Goal: Information Seeking & Learning: Learn about a topic

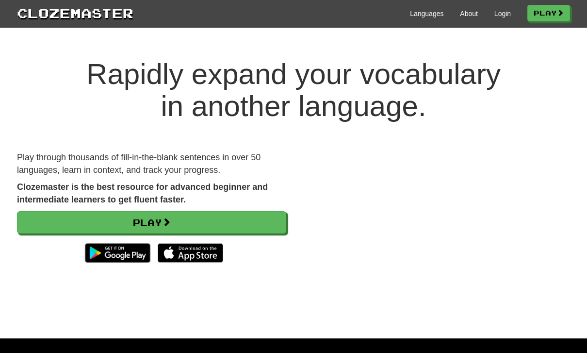
click at [499, 13] on link "Login" at bounding box center [503, 14] width 17 height 10
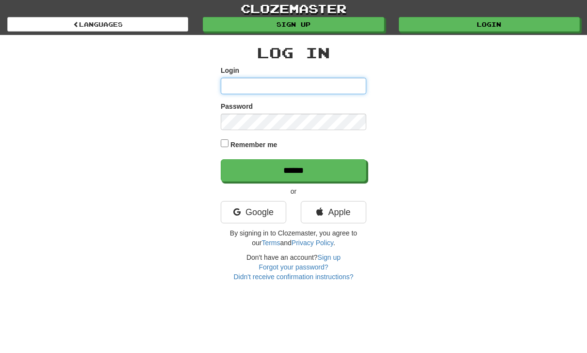
type input "**********"
click at [294, 169] on input "******" at bounding box center [294, 170] width 146 height 22
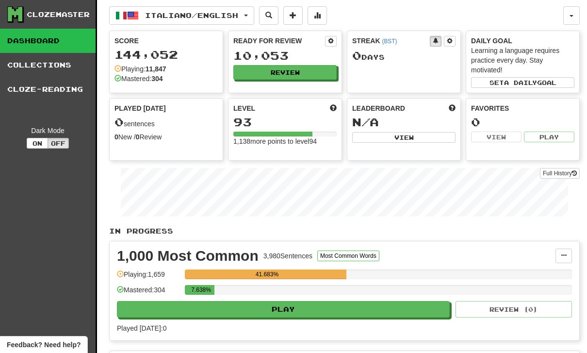
click at [285, 73] on button "Review" at bounding box center [284, 72] width 103 height 15
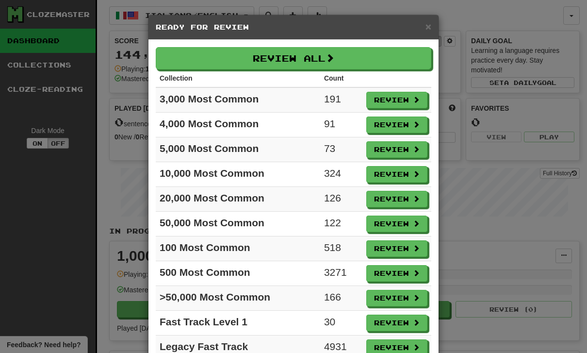
click at [398, 125] on button "Review" at bounding box center [396, 124] width 61 height 17
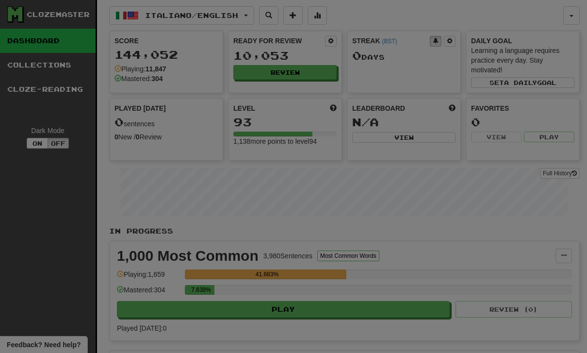
select select "**"
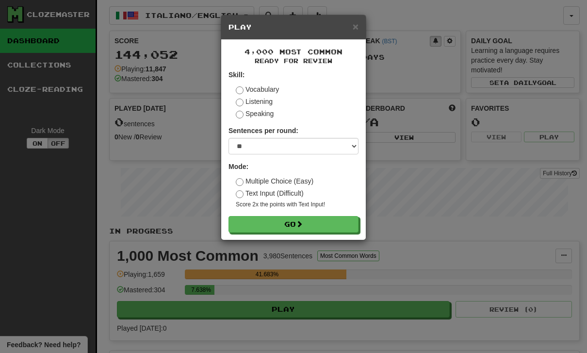
click at [293, 221] on button "Go" at bounding box center [294, 224] width 130 height 17
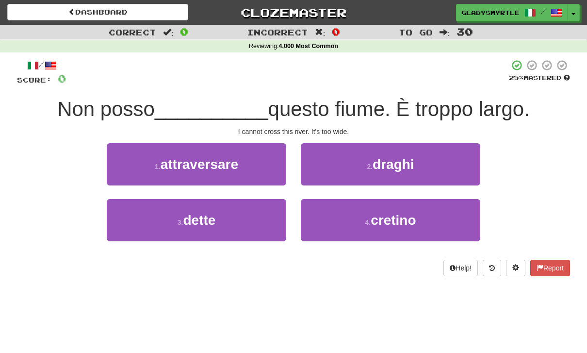
click at [210, 162] on span "attraversare" at bounding box center [200, 164] width 78 height 15
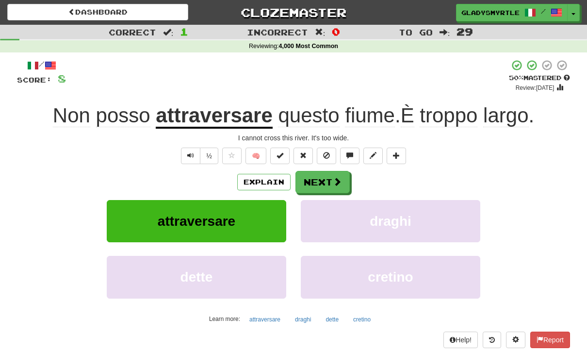
click at [321, 176] on button "Next" at bounding box center [323, 182] width 54 height 22
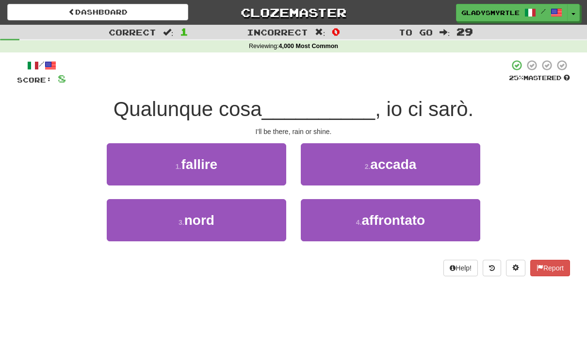
click at [395, 161] on span "accada" at bounding box center [393, 164] width 46 height 15
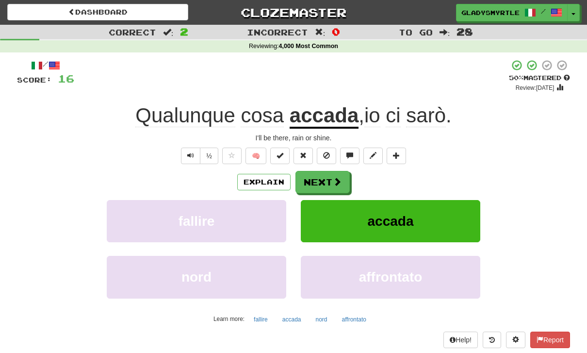
click at [321, 179] on button "Next" at bounding box center [323, 182] width 54 height 22
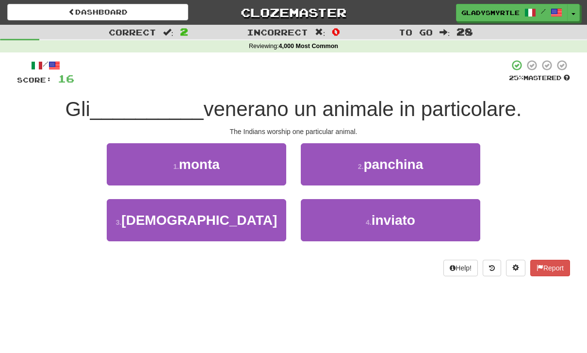
click at [206, 218] on span "indiani" at bounding box center [199, 220] width 156 height 15
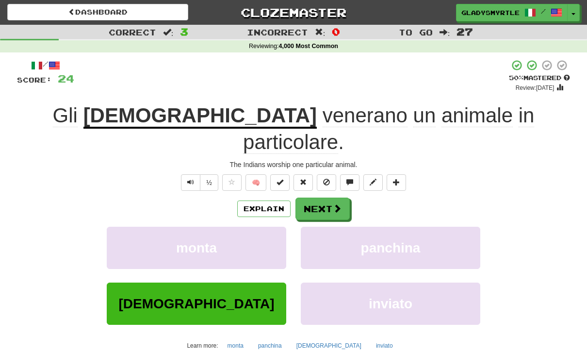
click at [323, 198] on button "Next" at bounding box center [323, 209] width 54 height 22
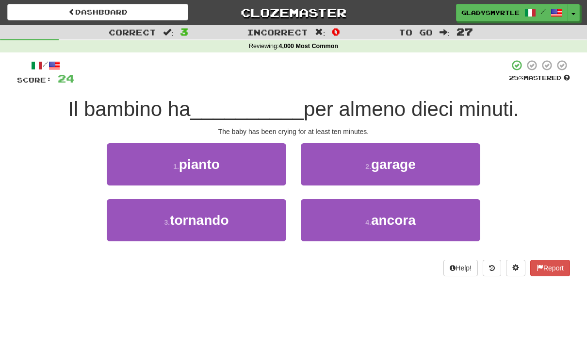
click at [200, 157] on span "pianto" at bounding box center [199, 164] width 41 height 15
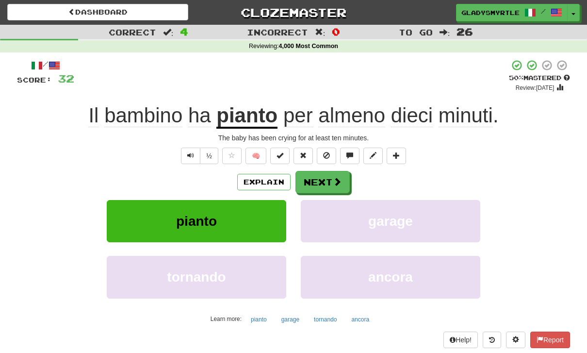
click at [330, 178] on button "Next" at bounding box center [323, 182] width 54 height 22
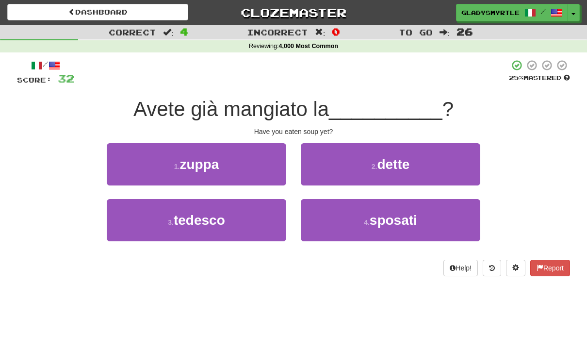
click at [210, 158] on span "zuppa" at bounding box center [199, 164] width 39 height 15
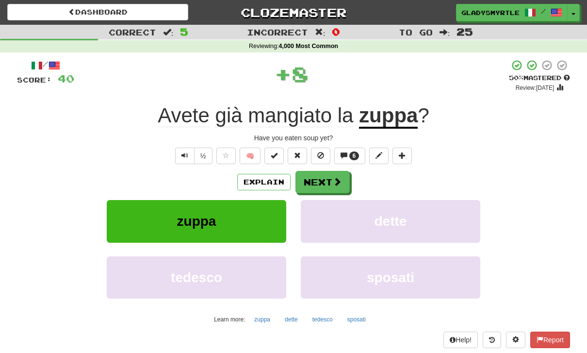
click at [319, 178] on button "Next" at bounding box center [323, 182] width 54 height 22
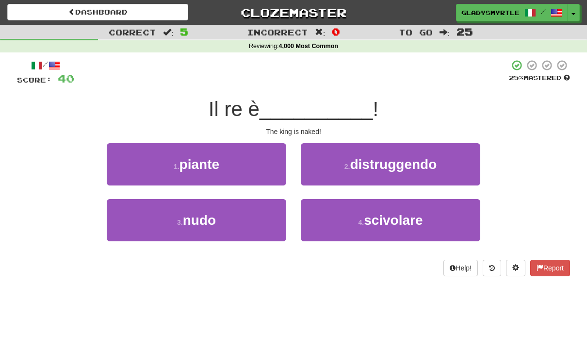
click at [208, 223] on span "nudo" at bounding box center [199, 220] width 33 height 15
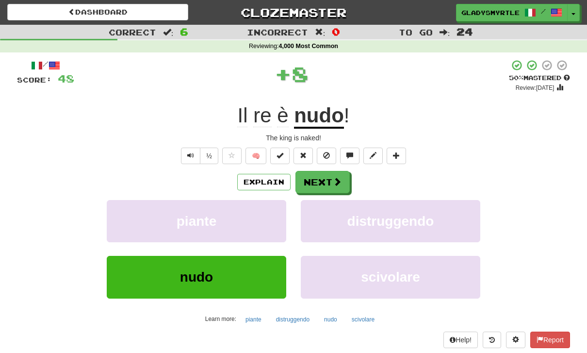
click at [327, 180] on button "Next" at bounding box center [323, 182] width 54 height 22
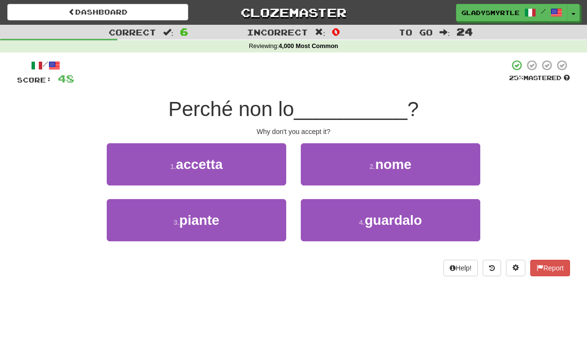
click at [213, 163] on span "accetta" at bounding box center [199, 164] width 47 height 15
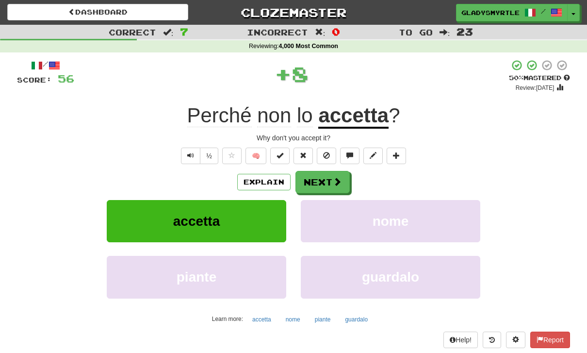
click at [323, 184] on button "Next" at bounding box center [323, 182] width 54 height 22
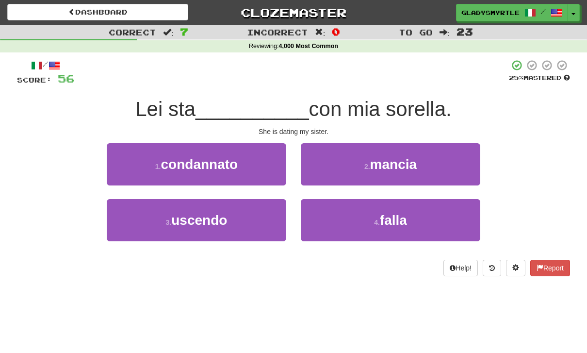
click at [207, 221] on span "uscendo" at bounding box center [199, 220] width 56 height 15
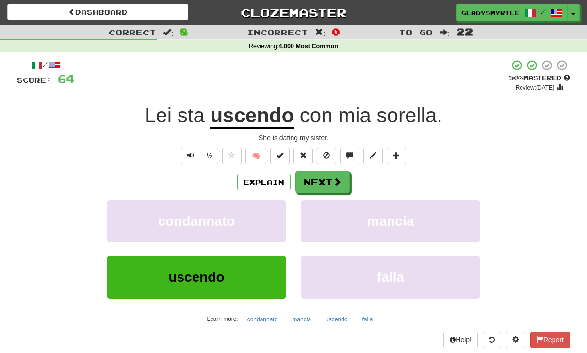
click at [323, 177] on button "Next" at bounding box center [323, 182] width 54 height 22
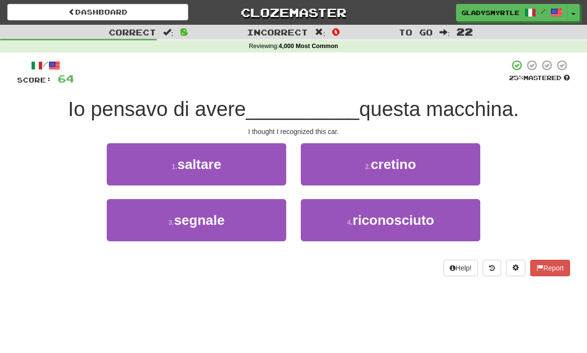
click at [410, 218] on span "riconosciuto" at bounding box center [394, 220] width 82 height 15
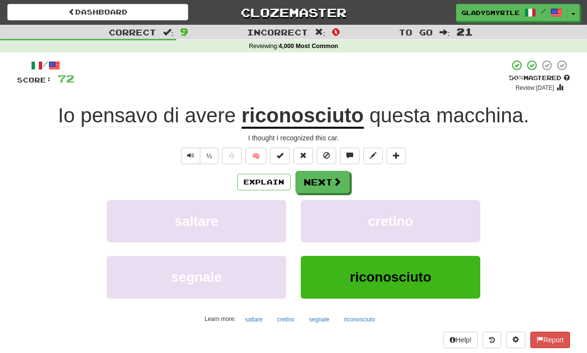
click at [326, 181] on button "Next" at bounding box center [323, 182] width 54 height 22
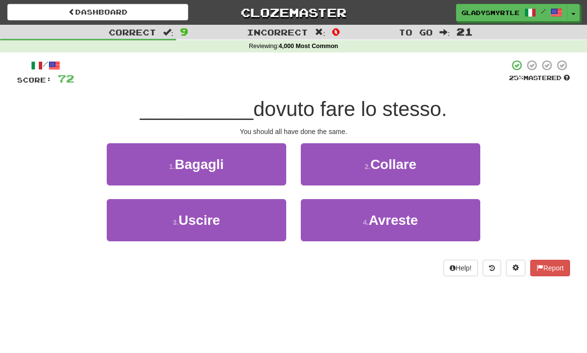
click at [388, 219] on span "Avreste" at bounding box center [394, 220] width 50 height 15
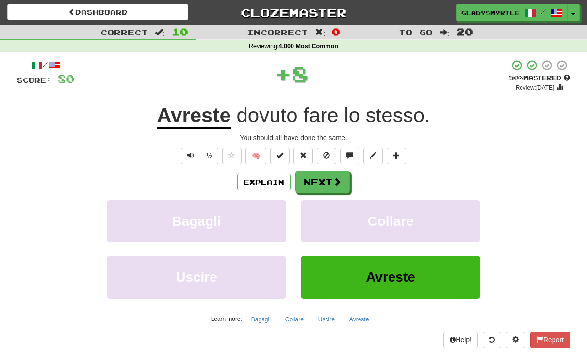
click at [322, 182] on button "Next" at bounding box center [323, 182] width 54 height 22
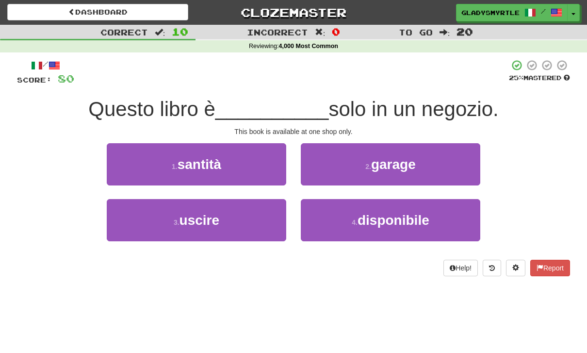
click at [393, 215] on span "disponibile" at bounding box center [394, 220] width 72 height 15
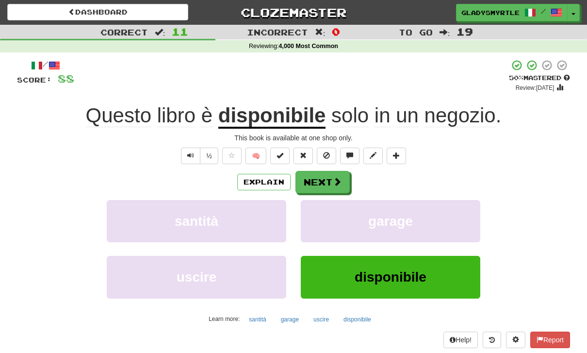
click at [327, 181] on button "Next" at bounding box center [323, 182] width 54 height 22
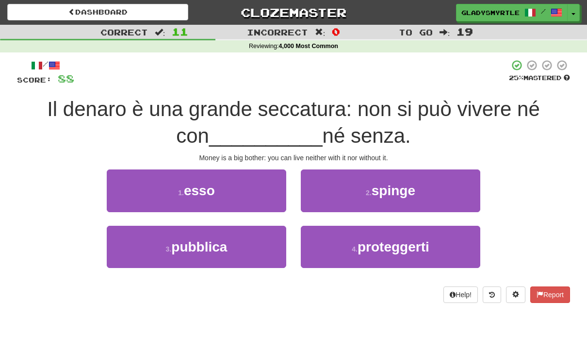
click at [210, 190] on span "esso" at bounding box center [199, 190] width 31 height 15
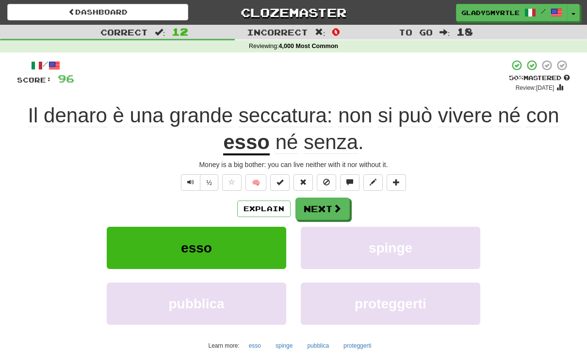
click at [320, 206] on button "Next" at bounding box center [323, 209] width 54 height 22
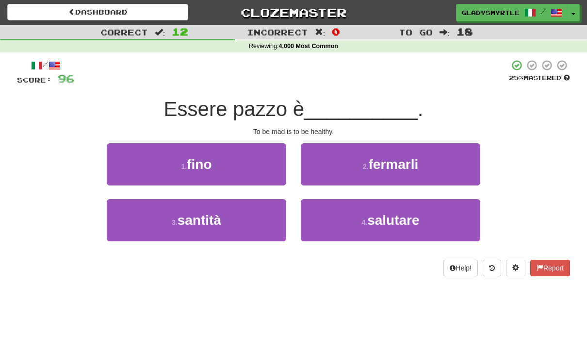
click at [401, 218] on span "salutare" at bounding box center [393, 220] width 52 height 15
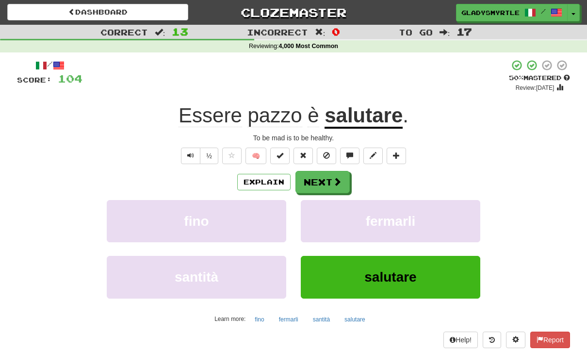
click at [324, 182] on button "Next" at bounding box center [323, 182] width 54 height 22
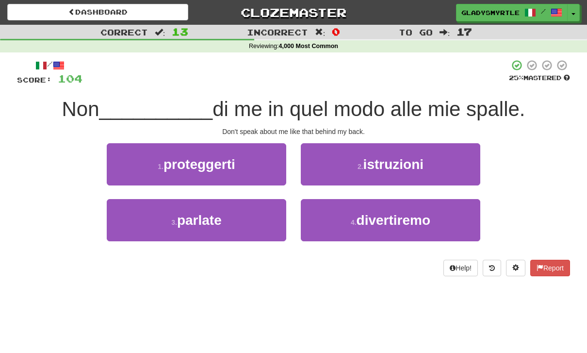
click at [205, 218] on span "parlate" at bounding box center [199, 220] width 45 height 15
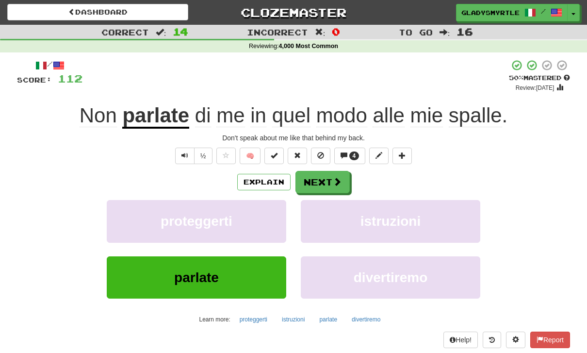
click at [320, 177] on button "Next" at bounding box center [323, 182] width 54 height 22
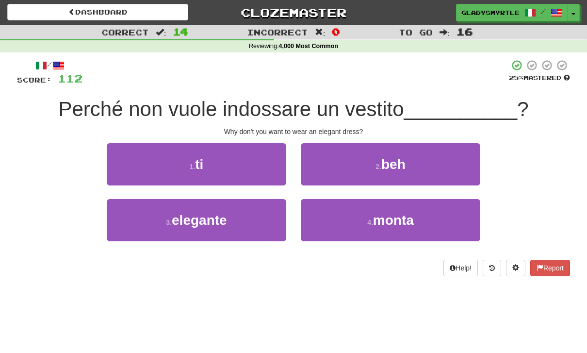
click at [199, 220] on span "elegante" at bounding box center [199, 220] width 55 height 15
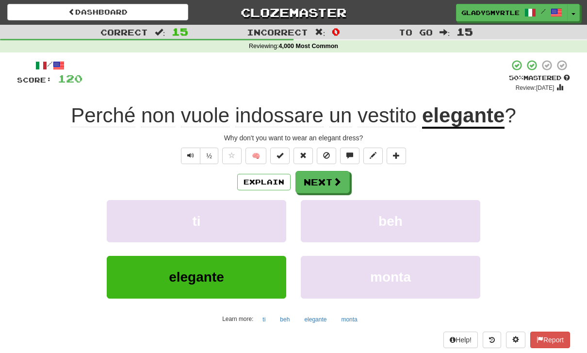
click at [323, 178] on button "Next" at bounding box center [323, 182] width 54 height 22
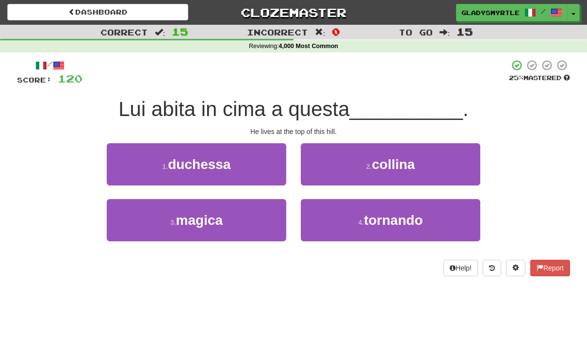
click at [414, 159] on span "collina" at bounding box center [393, 164] width 43 height 15
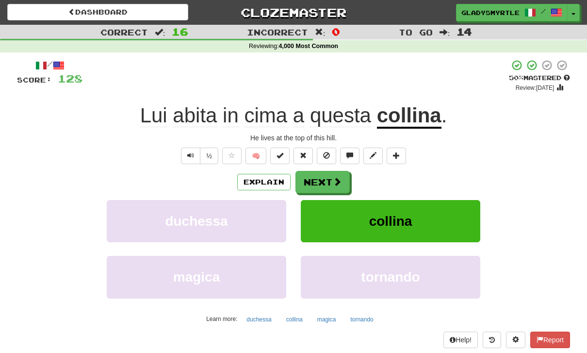
click at [322, 178] on button "Next" at bounding box center [323, 182] width 54 height 22
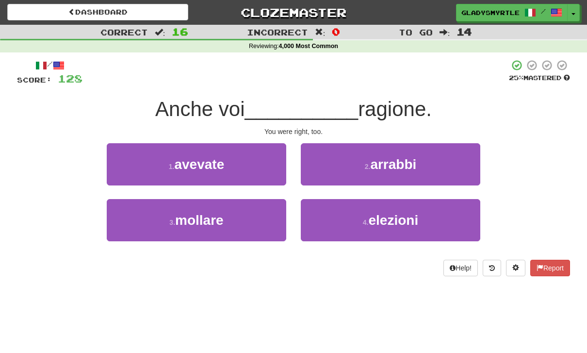
click at [215, 161] on span "avevate" at bounding box center [199, 164] width 50 height 15
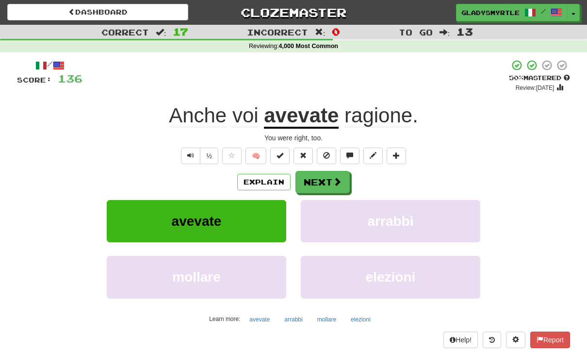
click at [323, 178] on button "Next" at bounding box center [323, 182] width 54 height 22
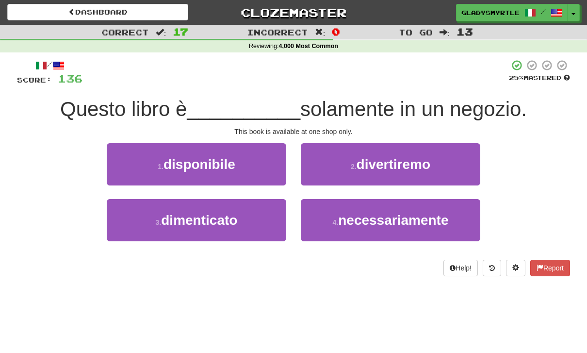
click at [211, 158] on span "disponibile" at bounding box center [200, 164] width 72 height 15
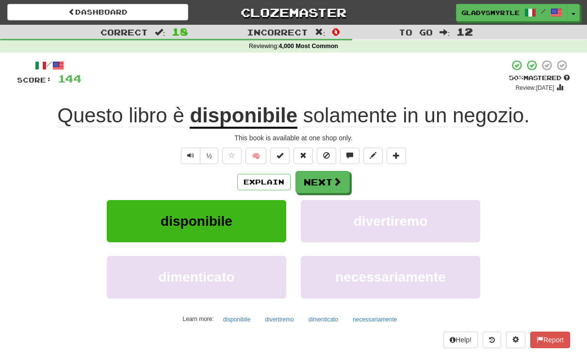
click at [327, 177] on button "Next" at bounding box center [323, 182] width 54 height 22
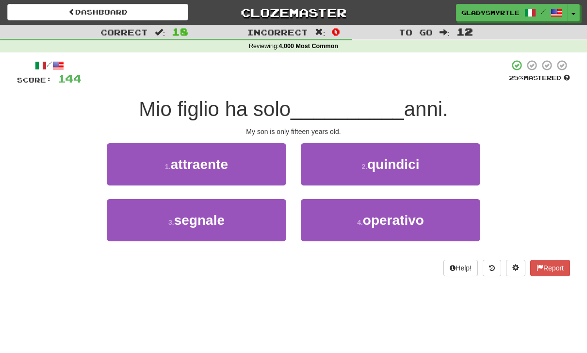
click at [410, 163] on span "quindici" at bounding box center [393, 164] width 52 height 15
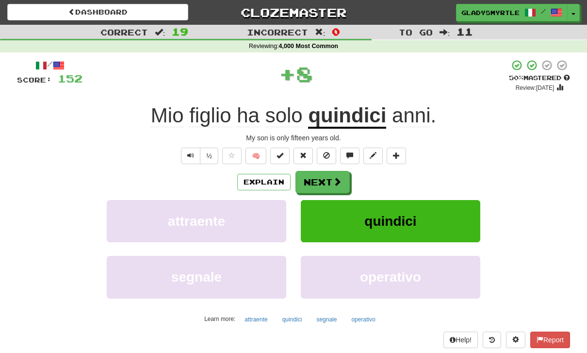
click at [324, 179] on button "Next" at bounding box center [323, 182] width 54 height 22
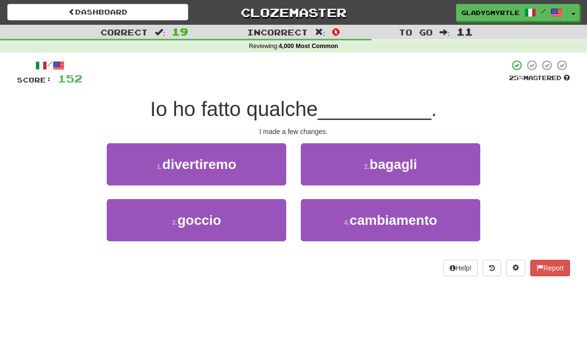
click at [414, 219] on span "cambiamento" at bounding box center [394, 220] width 88 height 15
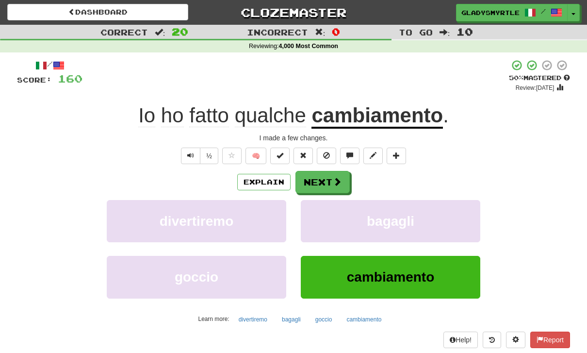
click at [327, 179] on button "Next" at bounding box center [323, 182] width 54 height 22
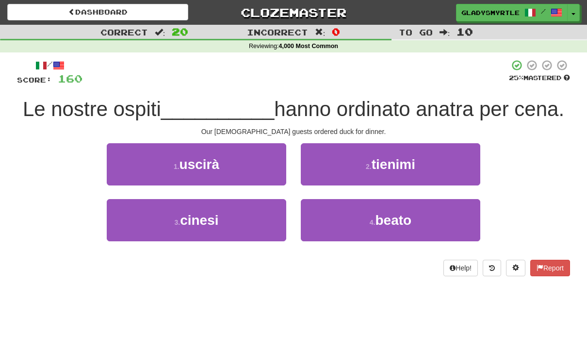
click at [223, 217] on button "3 . cinesi" at bounding box center [197, 220] width 180 height 42
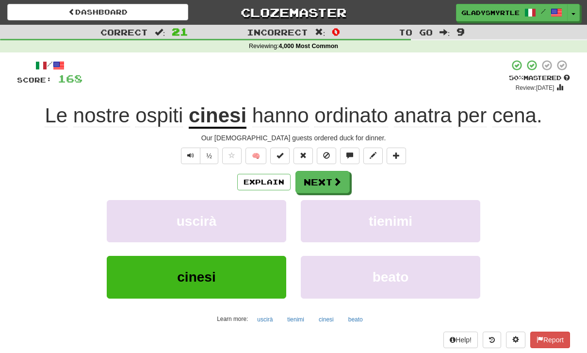
click at [325, 178] on button "Next" at bounding box center [323, 182] width 54 height 22
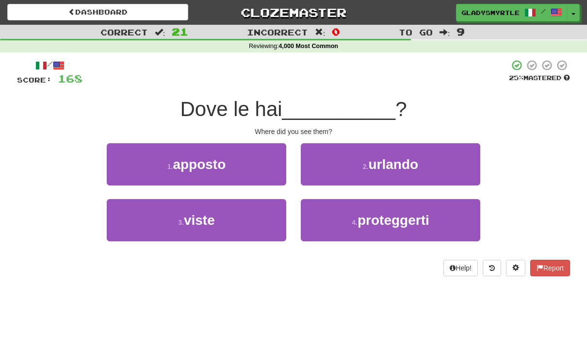
click at [203, 218] on span "viste" at bounding box center [199, 220] width 31 height 15
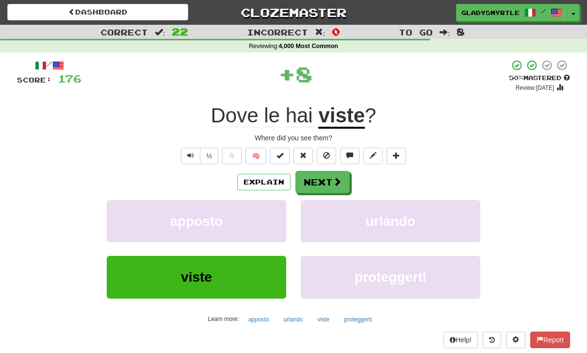
click at [326, 178] on button "Next" at bounding box center [323, 182] width 54 height 22
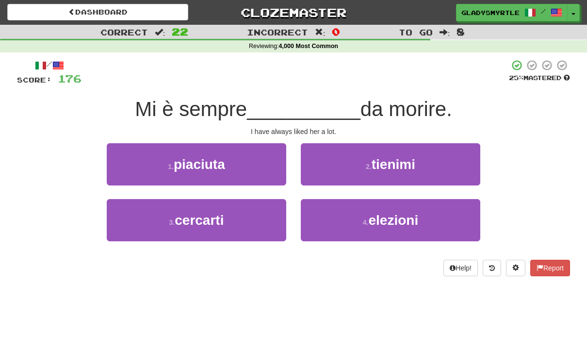
click at [213, 161] on span "piaciuta" at bounding box center [199, 164] width 51 height 15
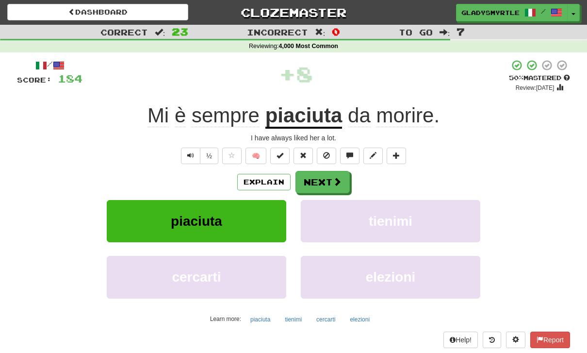
click at [322, 180] on button "Next" at bounding box center [323, 182] width 54 height 22
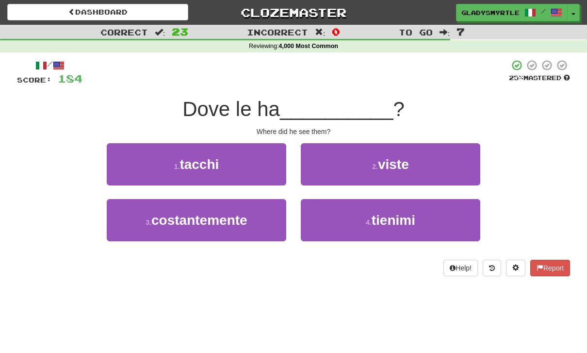
click at [408, 157] on span "viste" at bounding box center [393, 164] width 31 height 15
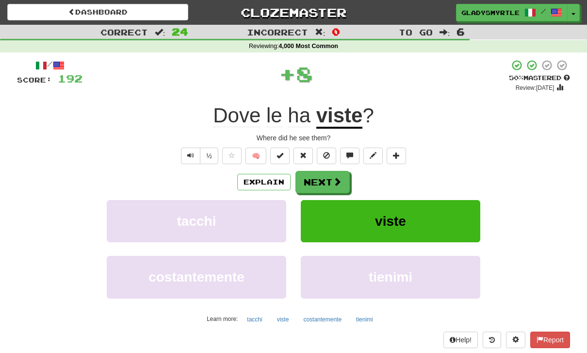
click at [329, 175] on button "Next" at bounding box center [323, 182] width 54 height 22
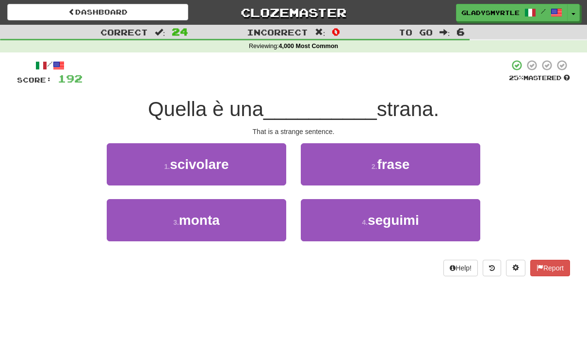
click at [414, 158] on button "2 . frase" at bounding box center [391, 164] width 180 height 42
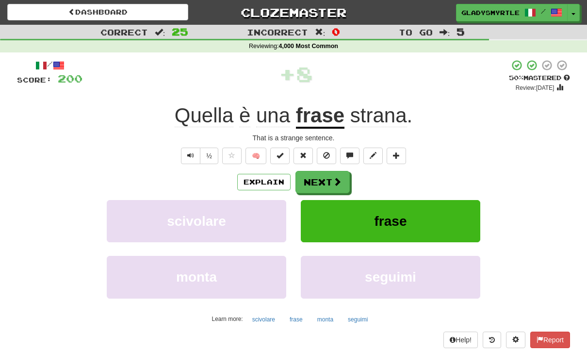
click at [330, 179] on button "Next" at bounding box center [323, 182] width 54 height 22
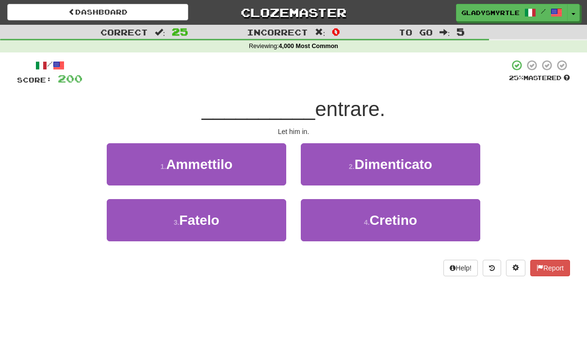
click at [213, 217] on span "Fatelo" at bounding box center [200, 220] width 40 height 15
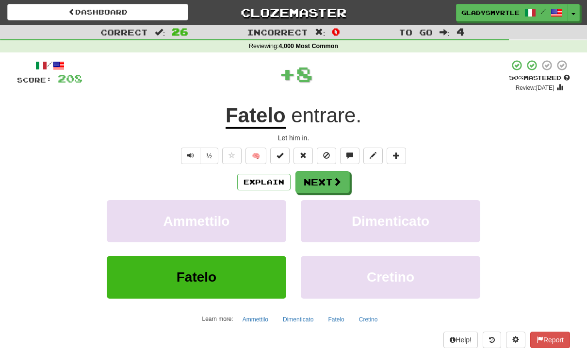
click at [326, 178] on button "Next" at bounding box center [323, 182] width 54 height 22
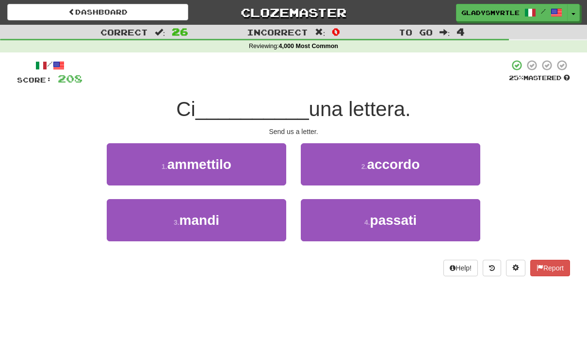
click at [205, 219] on span "mandi" at bounding box center [200, 220] width 40 height 15
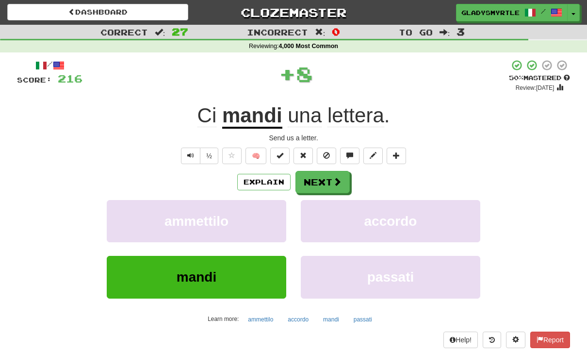
click at [329, 177] on button "Next" at bounding box center [323, 182] width 54 height 22
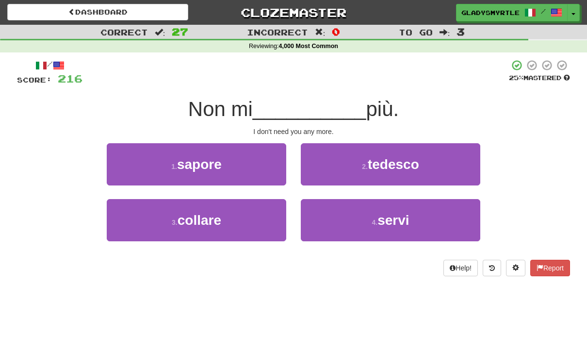
click at [405, 218] on span "servi" at bounding box center [394, 220] width 32 height 15
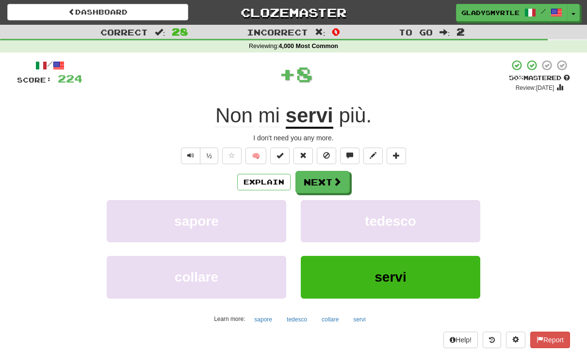
click at [327, 179] on button "Next" at bounding box center [323, 182] width 54 height 22
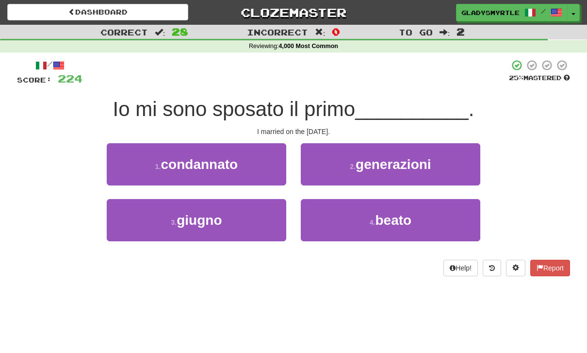
click at [215, 219] on span "giugno" at bounding box center [199, 220] width 45 height 15
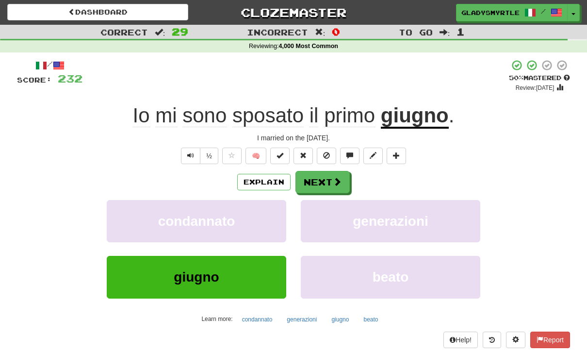
click at [328, 178] on button "Next" at bounding box center [323, 182] width 54 height 22
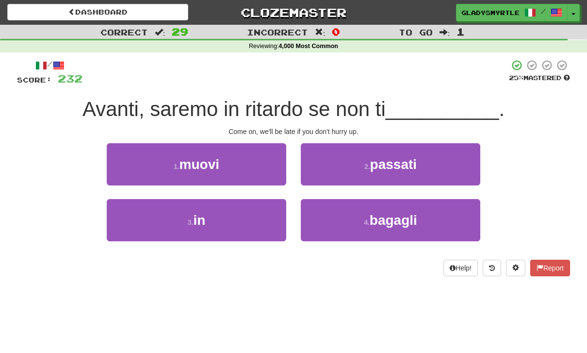
click at [221, 165] on button "1 . muovi" at bounding box center [197, 164] width 180 height 42
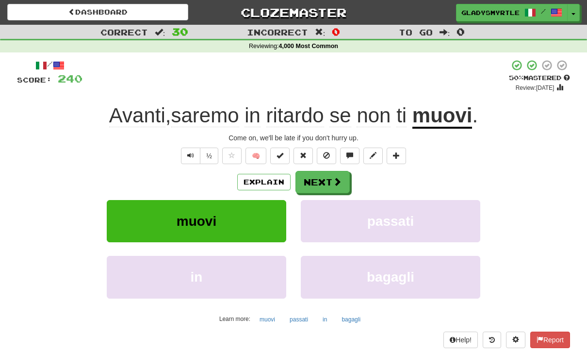
click at [326, 179] on button "Next" at bounding box center [323, 182] width 54 height 22
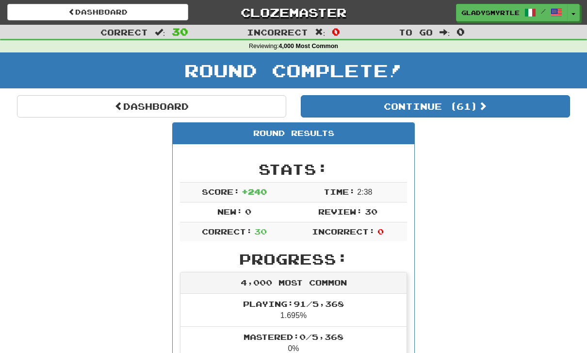
click at [475, 107] on button "Continue ( 61 )" at bounding box center [435, 106] width 269 height 22
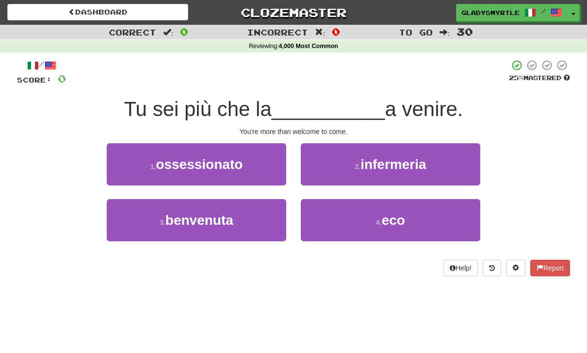
click at [206, 221] on span "benvenuta" at bounding box center [200, 220] width 68 height 15
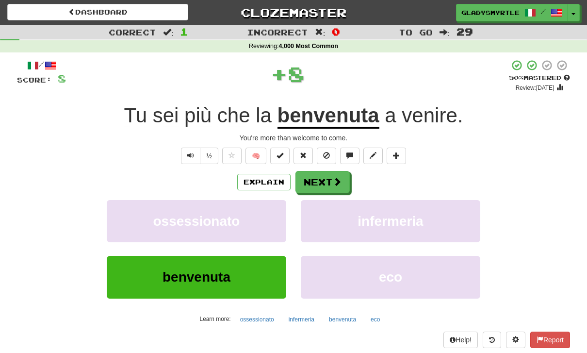
click at [324, 179] on button "Next" at bounding box center [323, 182] width 54 height 22
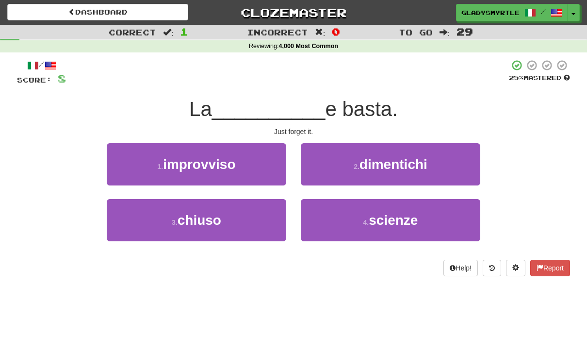
click at [421, 157] on span "dimentichi" at bounding box center [394, 164] width 68 height 15
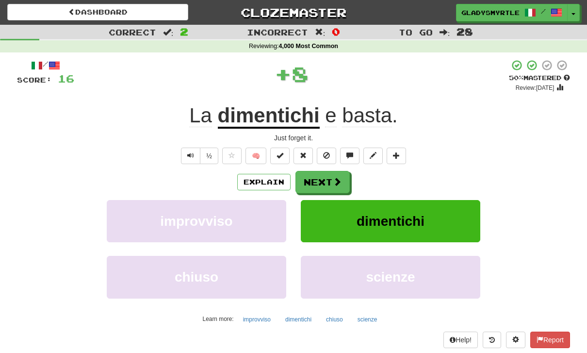
click at [327, 174] on button "Next" at bounding box center [323, 182] width 54 height 22
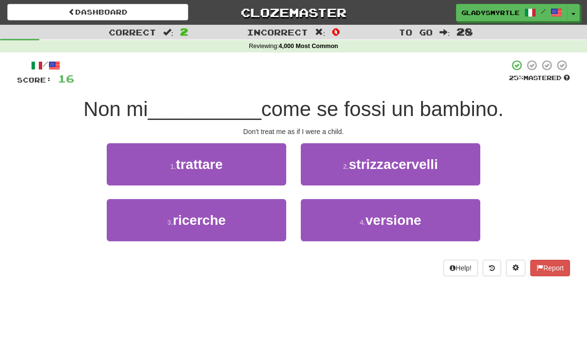
click at [222, 158] on span "trattare" at bounding box center [199, 164] width 47 height 15
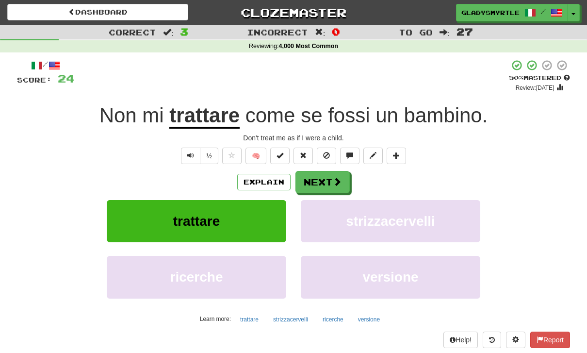
click at [326, 178] on button "Next" at bounding box center [323, 182] width 54 height 22
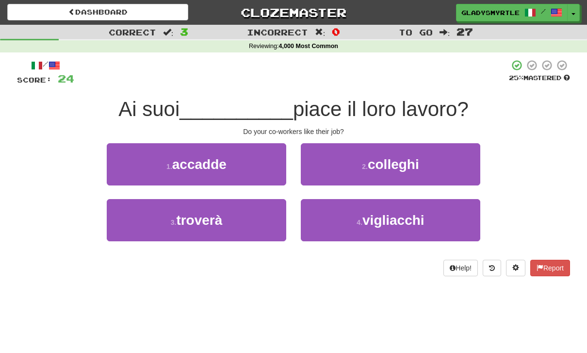
click at [411, 161] on span "colleghi" at bounding box center [393, 164] width 51 height 15
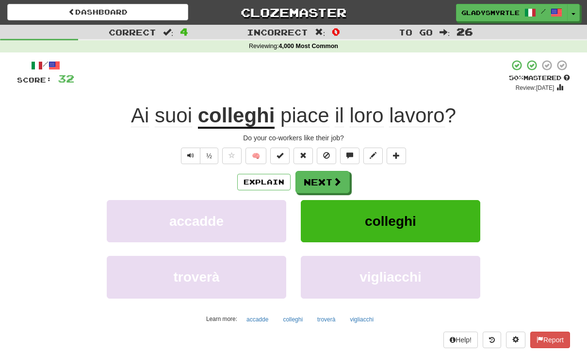
click at [325, 182] on button "Next" at bounding box center [323, 182] width 54 height 22
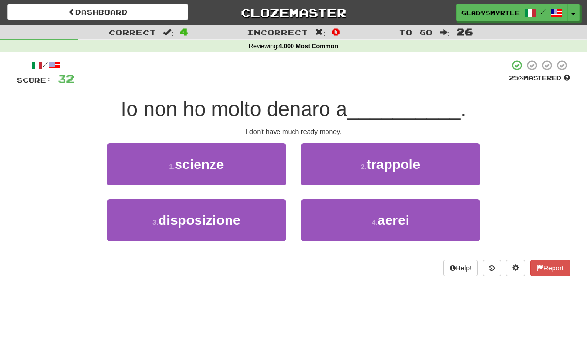
click at [214, 218] on span "disposizione" at bounding box center [199, 220] width 83 height 15
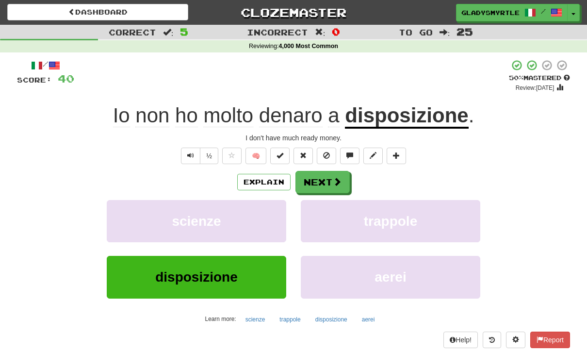
click at [324, 181] on button "Next" at bounding box center [323, 182] width 54 height 22
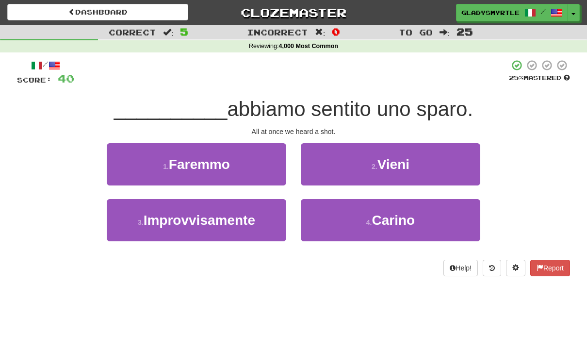
click at [211, 221] on span "Improvvisamente" at bounding box center [200, 220] width 112 height 15
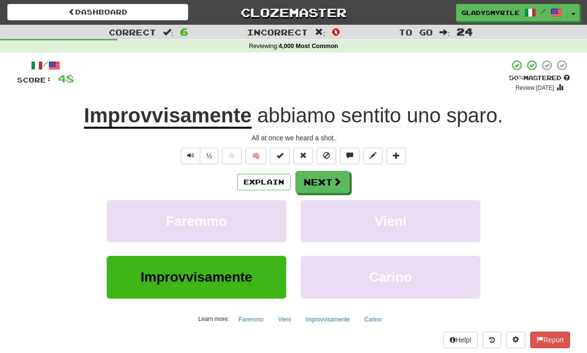
click at [322, 179] on button "Next" at bounding box center [323, 182] width 54 height 22
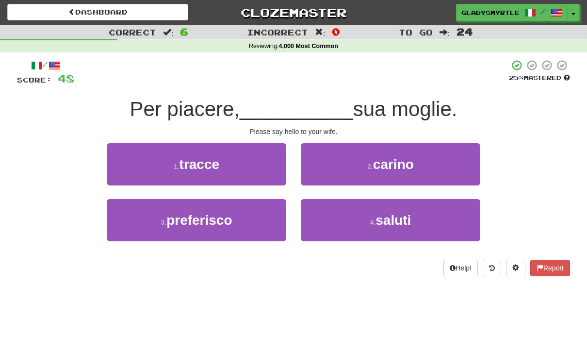
click at [413, 220] on button "4 . saluti" at bounding box center [391, 220] width 180 height 42
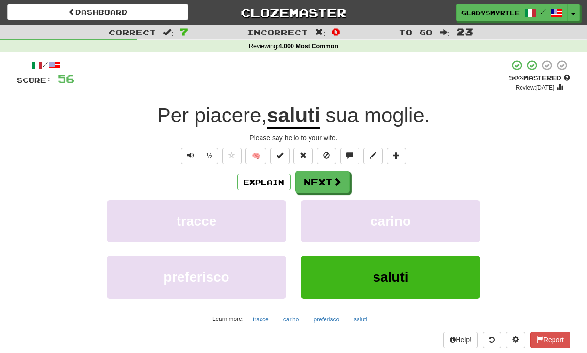
click at [329, 178] on button "Next" at bounding box center [323, 182] width 54 height 22
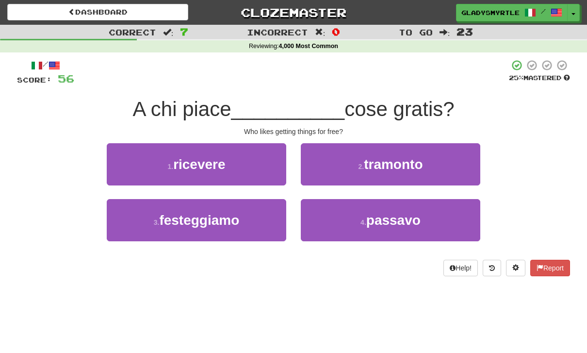
click at [218, 159] on span "ricevere" at bounding box center [199, 164] width 52 height 15
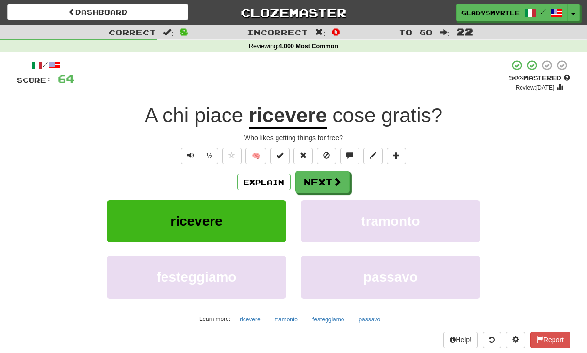
click at [328, 179] on button "Next" at bounding box center [323, 182] width 54 height 22
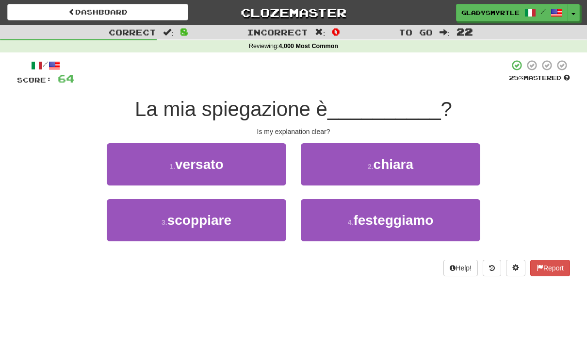
click at [404, 159] on span "chiara" at bounding box center [394, 164] width 40 height 15
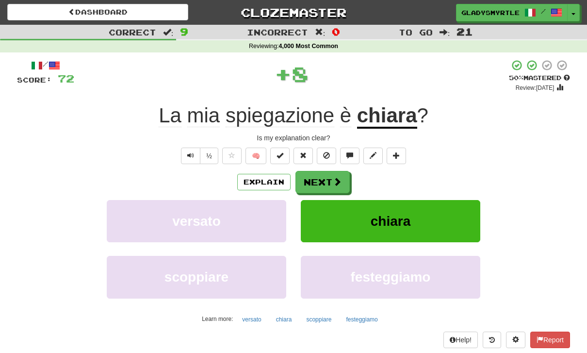
click at [326, 181] on button "Next" at bounding box center [323, 182] width 54 height 22
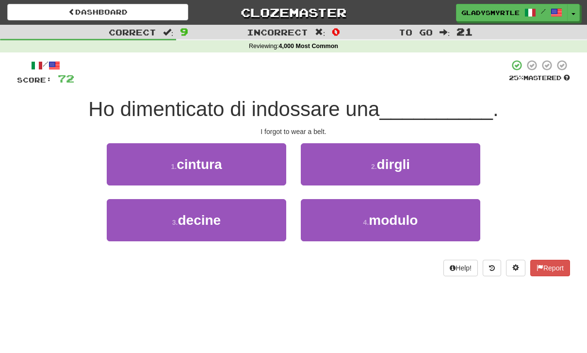
click at [213, 160] on span "cintura" at bounding box center [199, 164] width 45 height 15
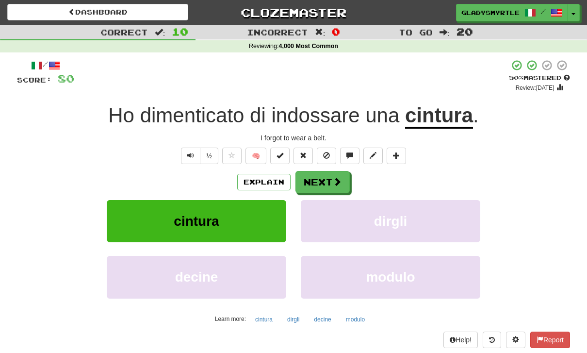
click at [333, 179] on span at bounding box center [337, 181] width 9 height 9
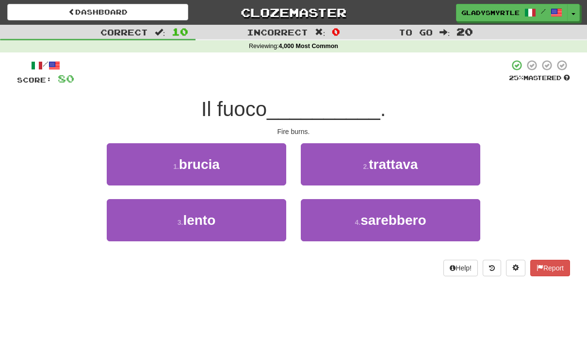
click at [218, 157] on span "brucia" at bounding box center [199, 164] width 41 height 15
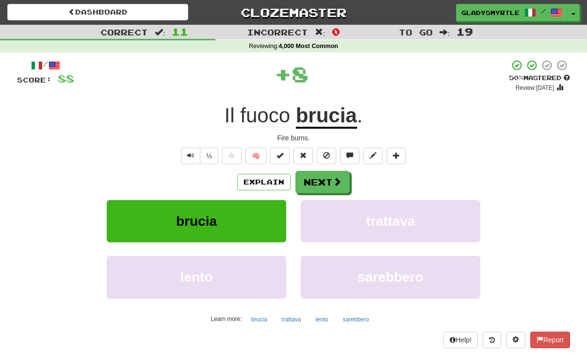
click at [329, 178] on button "Next" at bounding box center [323, 182] width 54 height 22
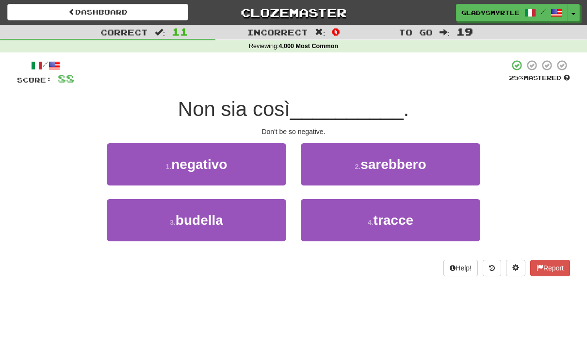
click at [214, 159] on span "negativo" at bounding box center [199, 164] width 56 height 15
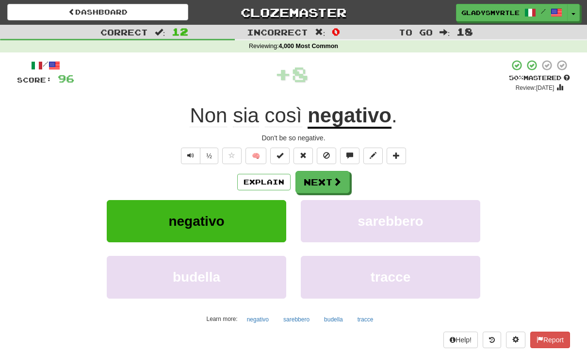
click at [327, 177] on button "Next" at bounding box center [323, 182] width 54 height 22
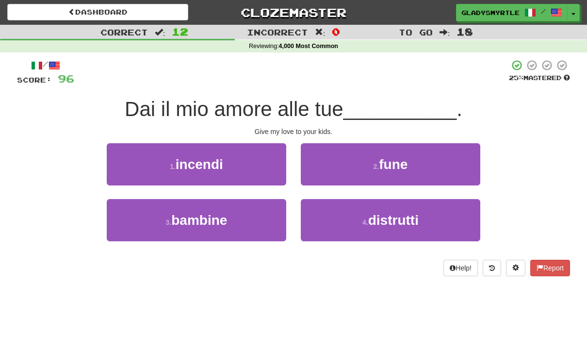
click at [209, 219] on span "bambine" at bounding box center [199, 220] width 56 height 15
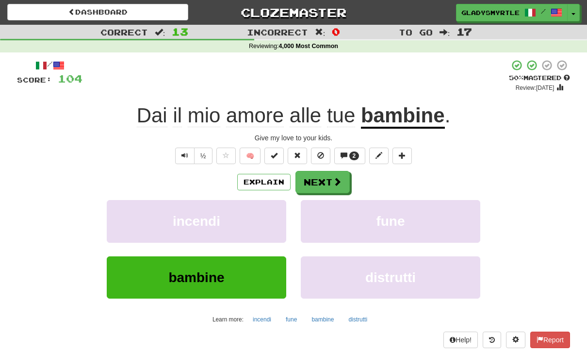
click at [325, 181] on button "Next" at bounding box center [323, 182] width 54 height 22
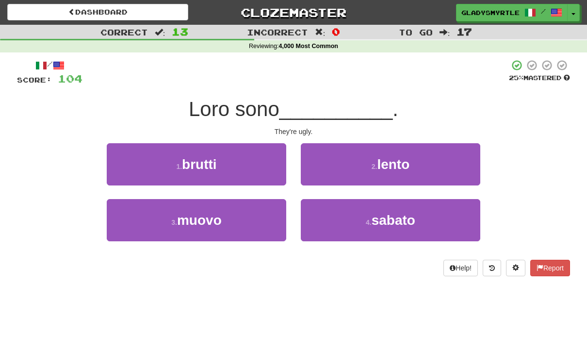
click at [214, 158] on span "brutti" at bounding box center [199, 164] width 35 height 15
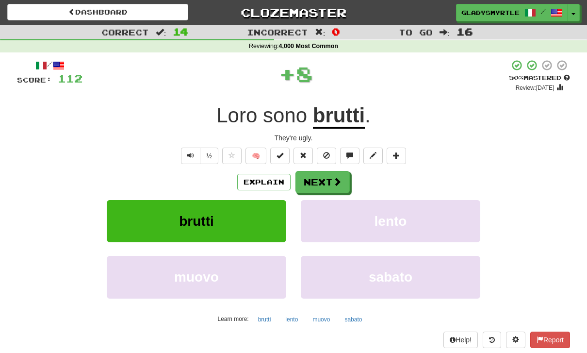
click at [325, 179] on button "Next" at bounding box center [323, 182] width 54 height 22
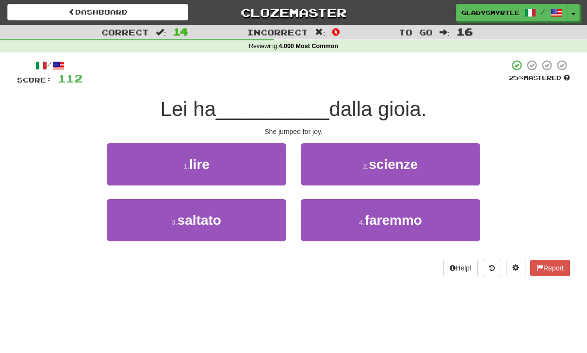
click at [209, 216] on span "saltato" at bounding box center [200, 220] width 44 height 15
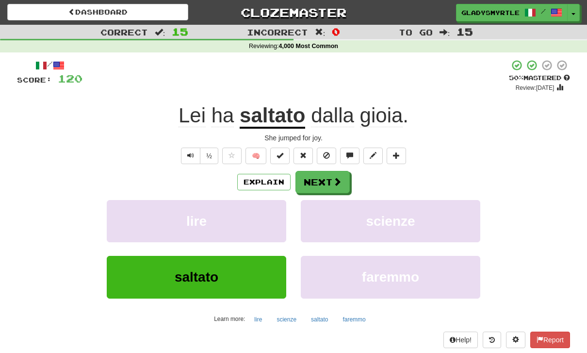
click at [323, 179] on button "Next" at bounding box center [323, 182] width 54 height 22
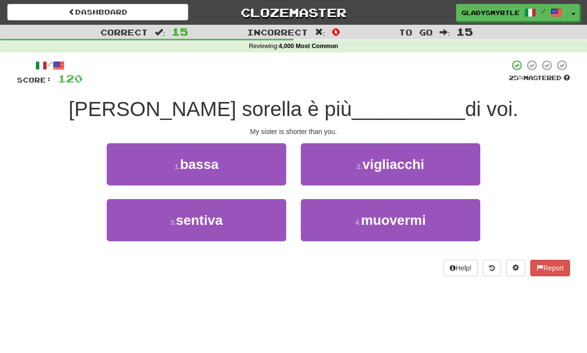
click at [218, 166] on span "bassa" at bounding box center [199, 164] width 38 height 15
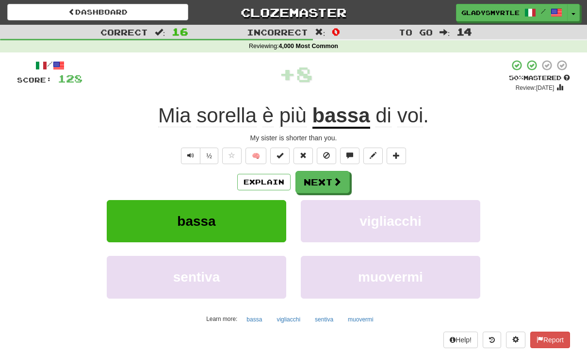
click at [324, 177] on button "Next" at bounding box center [323, 182] width 54 height 22
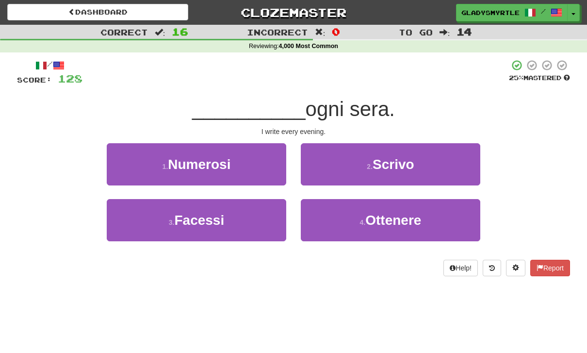
click at [419, 158] on button "2 . Scrivo" at bounding box center [391, 164] width 180 height 42
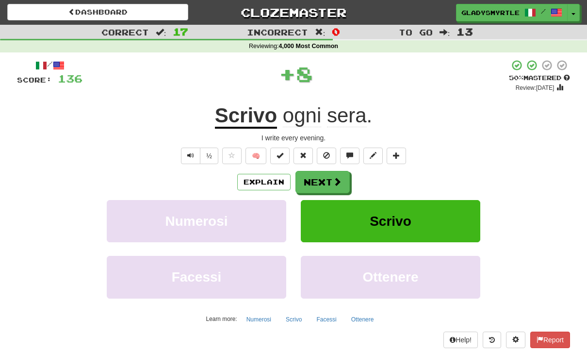
click at [325, 177] on button "Next" at bounding box center [323, 182] width 54 height 22
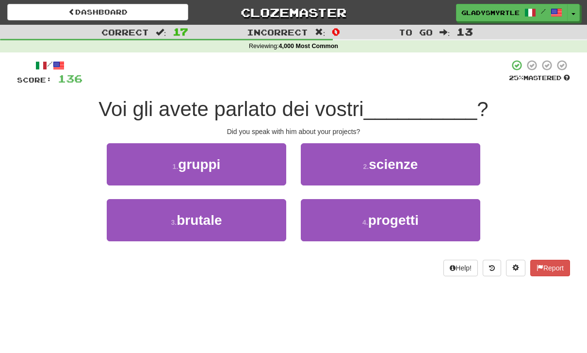
click at [404, 221] on span "progetti" at bounding box center [393, 220] width 50 height 15
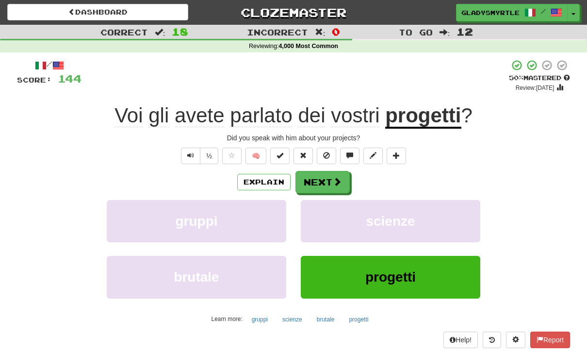
click at [325, 180] on button "Next" at bounding box center [323, 182] width 54 height 22
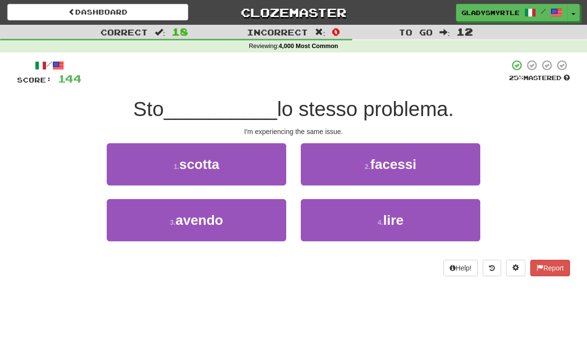
click at [213, 223] on span "avendo" at bounding box center [200, 220] width 48 height 15
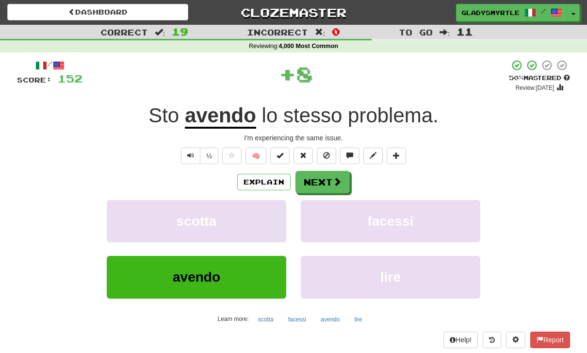
click at [326, 179] on button "Next" at bounding box center [323, 182] width 54 height 22
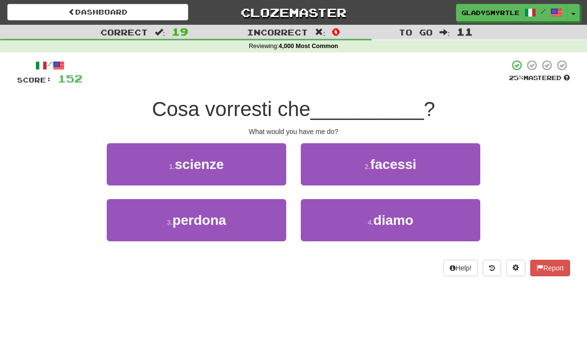
click at [423, 158] on button "2 . facessi" at bounding box center [391, 164] width 180 height 42
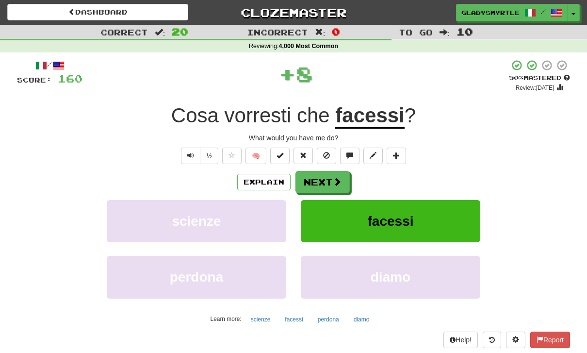
click at [323, 181] on button "Next" at bounding box center [323, 182] width 54 height 22
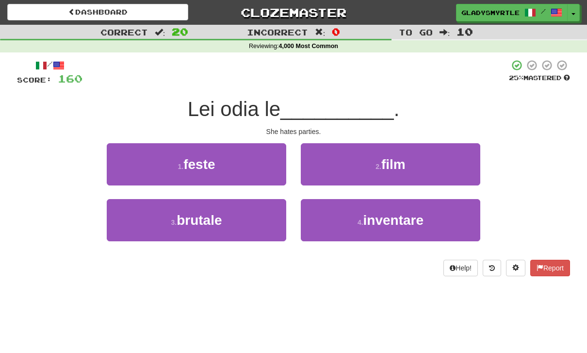
click at [215, 162] on span "feste" at bounding box center [199, 164] width 32 height 15
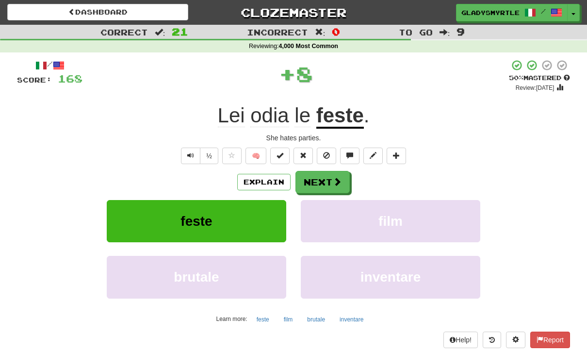
click at [328, 180] on button "Next" at bounding box center [323, 182] width 54 height 22
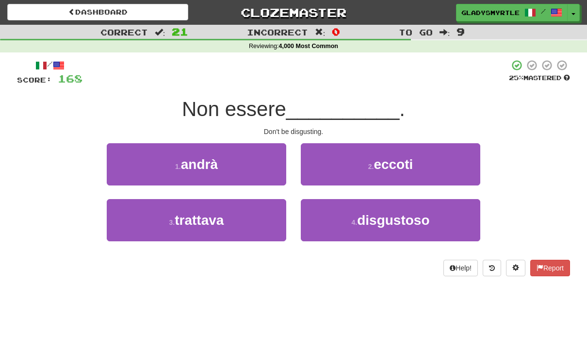
click at [412, 218] on span "disgustoso" at bounding box center [393, 220] width 72 height 15
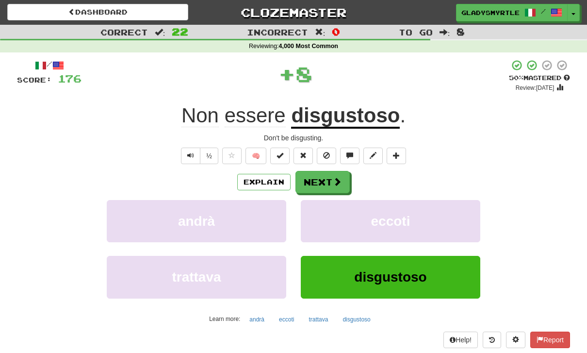
click at [321, 177] on button "Next" at bounding box center [323, 182] width 54 height 22
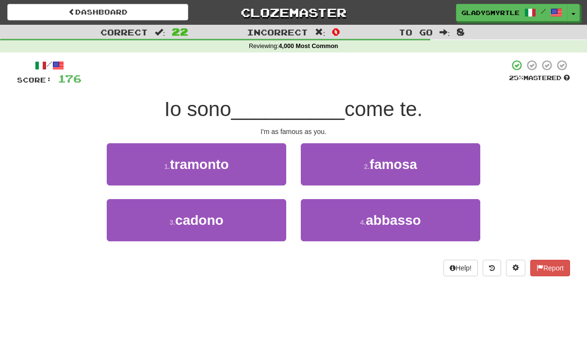
click at [421, 160] on button "2 . famosa" at bounding box center [391, 164] width 180 height 42
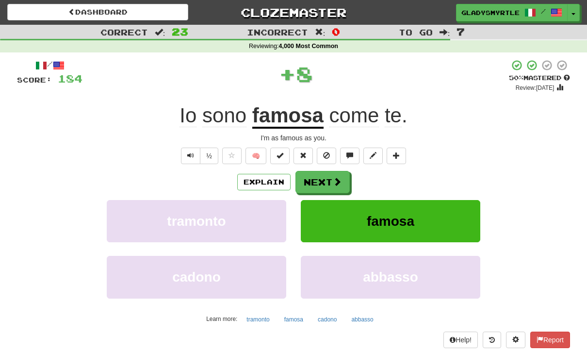
click at [319, 176] on button "Next" at bounding box center [323, 182] width 54 height 22
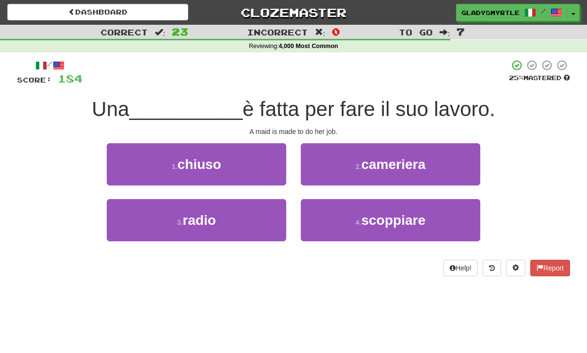
click at [430, 159] on button "2 . cameriera" at bounding box center [391, 164] width 180 height 42
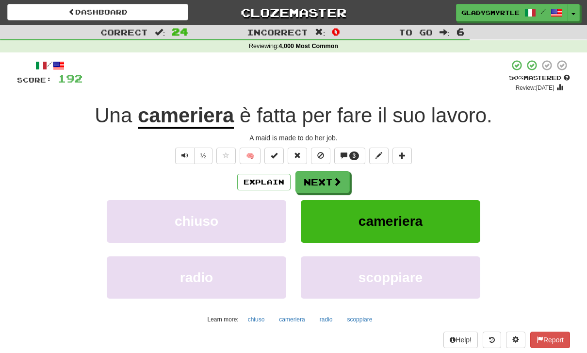
click at [323, 176] on button "Next" at bounding box center [323, 182] width 54 height 22
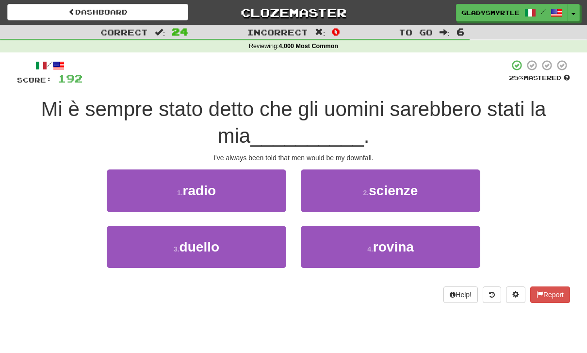
click at [410, 249] on span "rovina" at bounding box center [393, 246] width 41 height 15
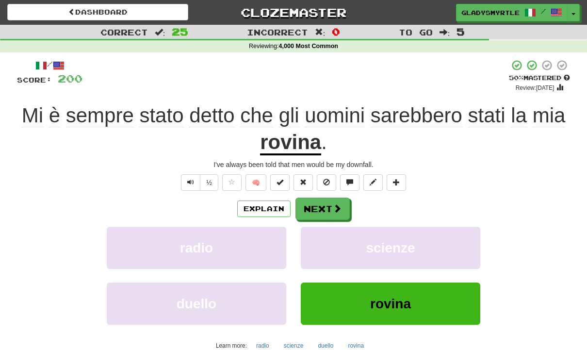
click at [321, 208] on button "Next" at bounding box center [323, 209] width 54 height 22
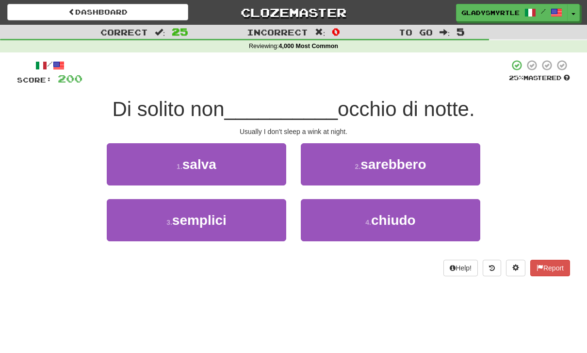
click at [403, 214] on span "chiudo" at bounding box center [393, 220] width 45 height 15
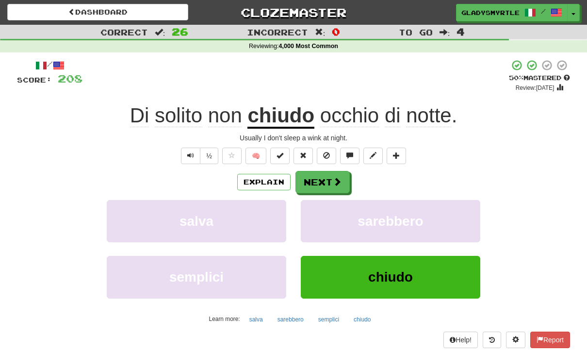
click at [328, 182] on button "Next" at bounding box center [323, 182] width 54 height 22
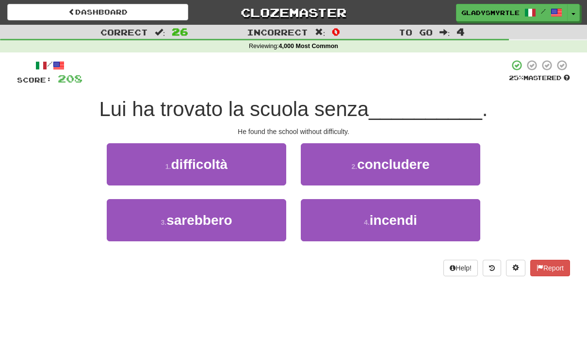
click at [217, 159] on span "difficoltà" at bounding box center [199, 164] width 57 height 15
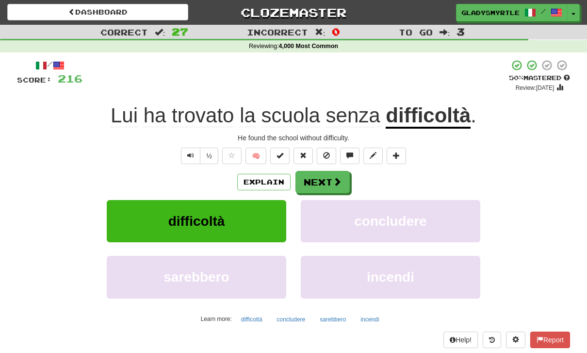
click at [327, 177] on button "Next" at bounding box center [323, 182] width 54 height 22
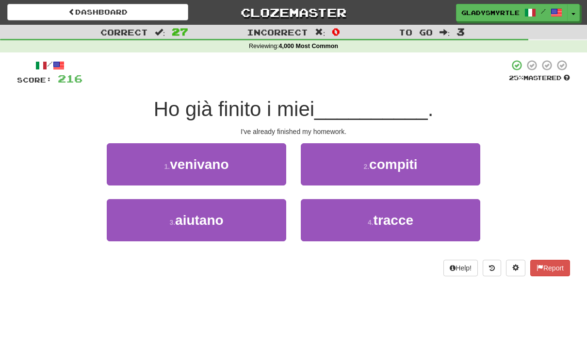
click at [427, 158] on button "2 . compiti" at bounding box center [391, 164] width 180 height 42
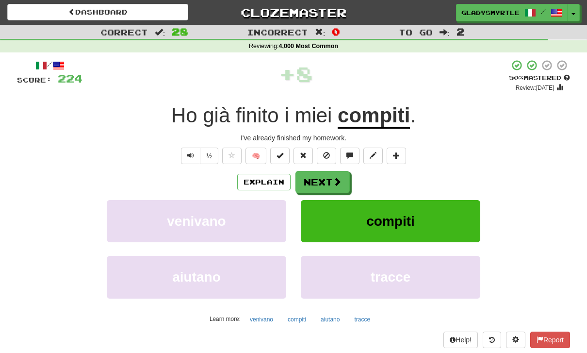
click at [328, 176] on button "Next" at bounding box center [323, 182] width 54 height 22
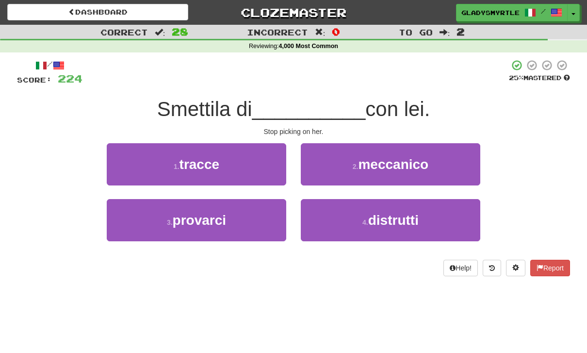
click at [413, 215] on span "distrutti" at bounding box center [393, 220] width 50 height 15
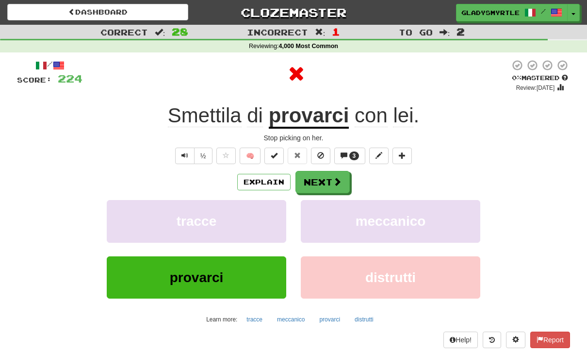
click at [326, 181] on button "Next" at bounding box center [323, 182] width 54 height 22
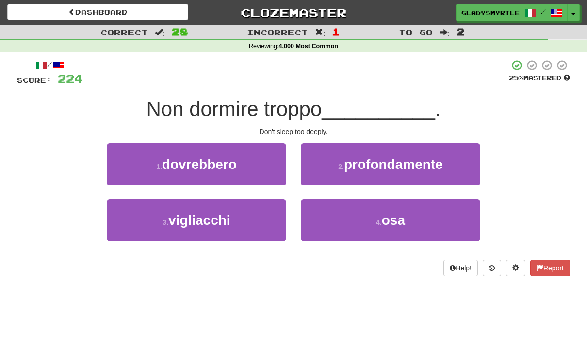
click at [427, 157] on span "profondamente" at bounding box center [393, 164] width 99 height 15
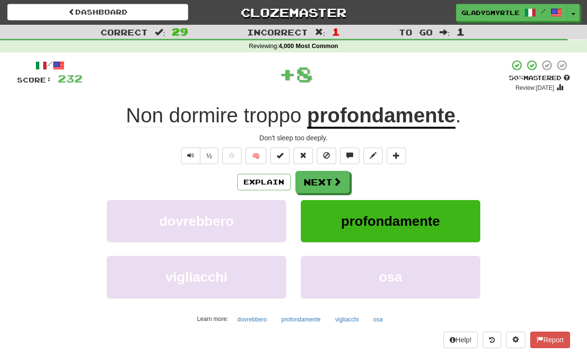
click at [325, 179] on button "Next" at bounding box center [323, 182] width 54 height 22
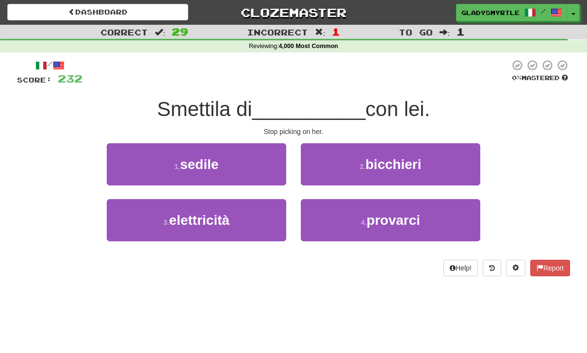
click at [414, 217] on span "provarci" at bounding box center [394, 220] width 54 height 15
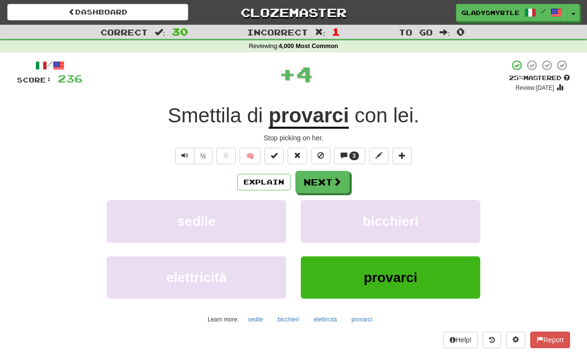
click at [328, 180] on button "Next" at bounding box center [323, 182] width 54 height 22
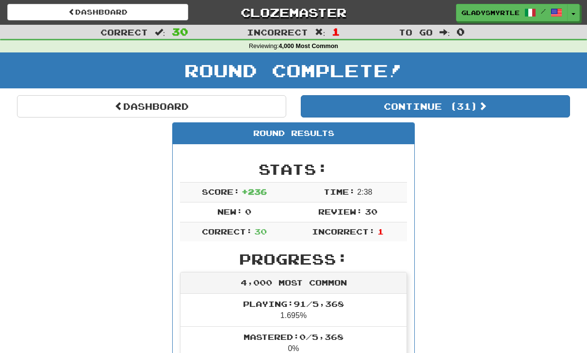
click at [492, 103] on button "Continue ( 31 )" at bounding box center [435, 106] width 269 height 22
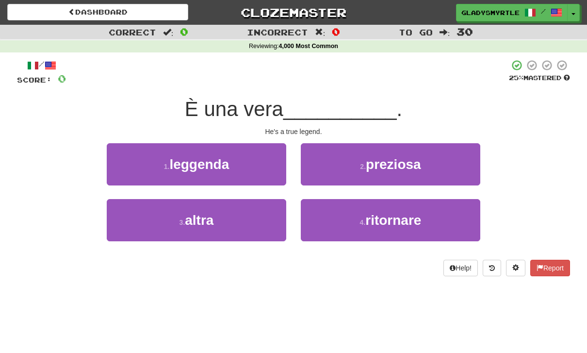
click at [213, 159] on span "leggenda" at bounding box center [199, 164] width 60 height 15
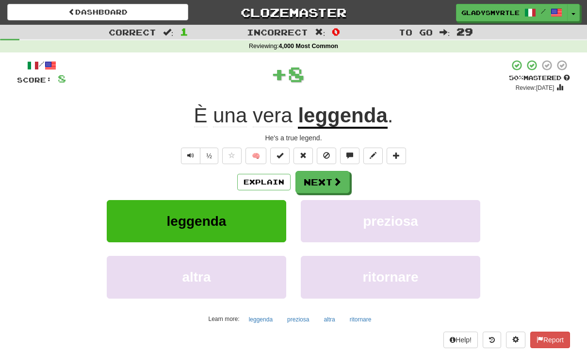
click at [330, 176] on button "Next" at bounding box center [323, 182] width 54 height 22
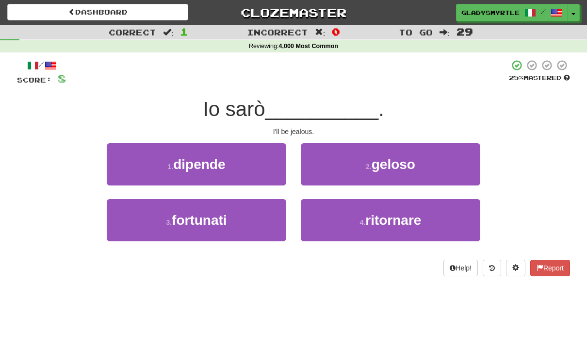
click at [412, 159] on span "geloso" at bounding box center [394, 164] width 44 height 15
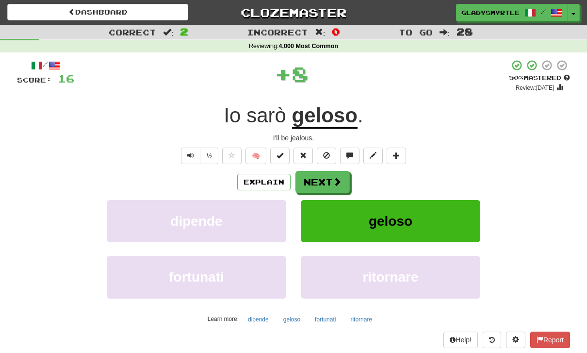
click at [329, 180] on button "Next" at bounding box center [323, 182] width 54 height 22
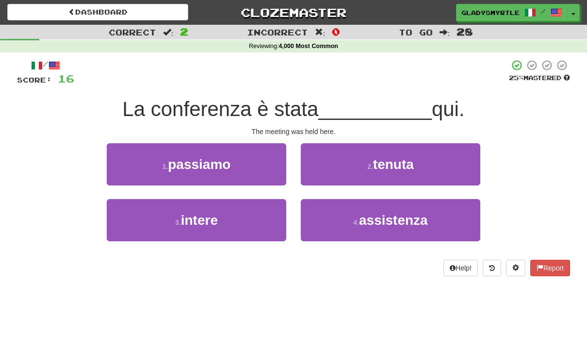
click at [414, 160] on span "tenuta" at bounding box center [393, 164] width 41 height 15
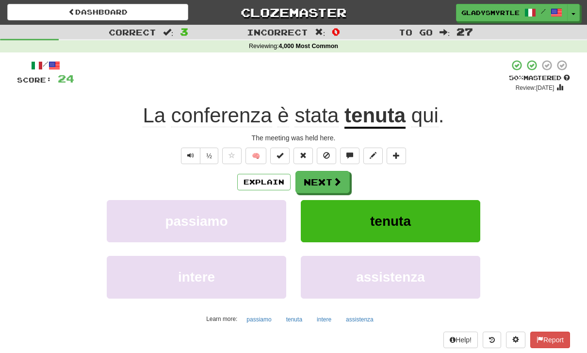
click at [324, 182] on button "Next" at bounding box center [323, 182] width 54 height 22
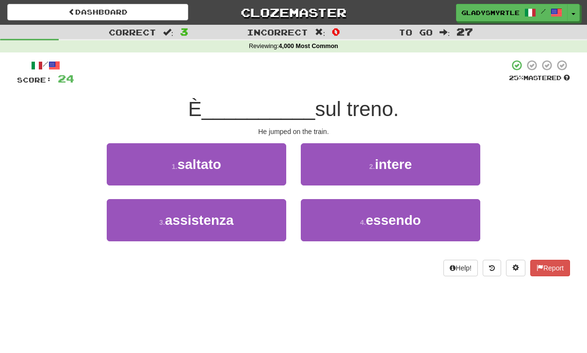
click at [217, 163] on span "saltato" at bounding box center [200, 164] width 44 height 15
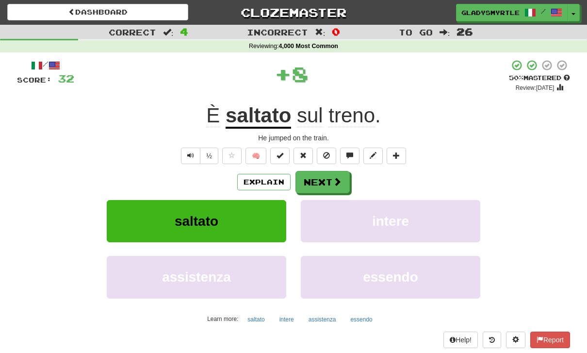
click at [326, 176] on button "Next" at bounding box center [323, 182] width 54 height 22
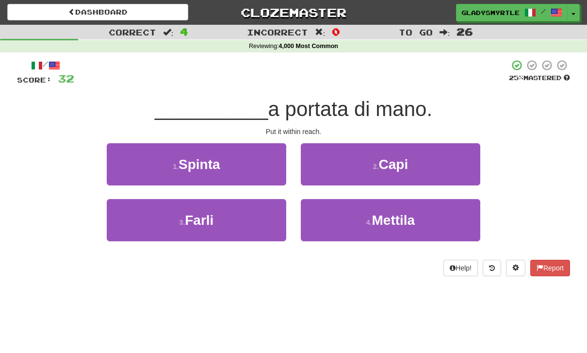
click at [413, 216] on span "Mettila" at bounding box center [393, 220] width 43 height 15
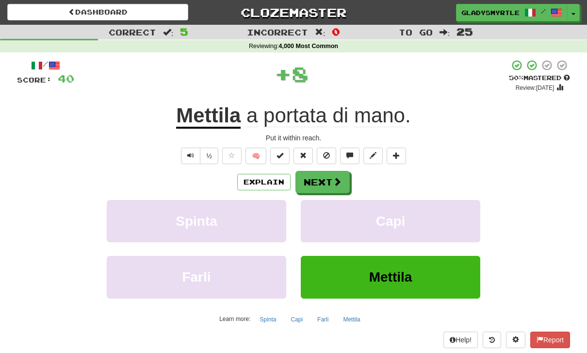
click at [325, 181] on button "Next" at bounding box center [323, 182] width 54 height 22
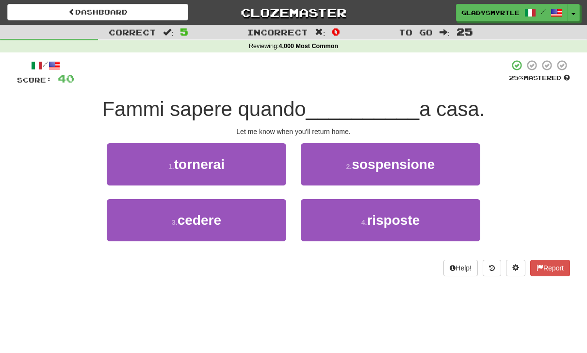
click at [223, 158] on span "tornerai" at bounding box center [199, 164] width 50 height 15
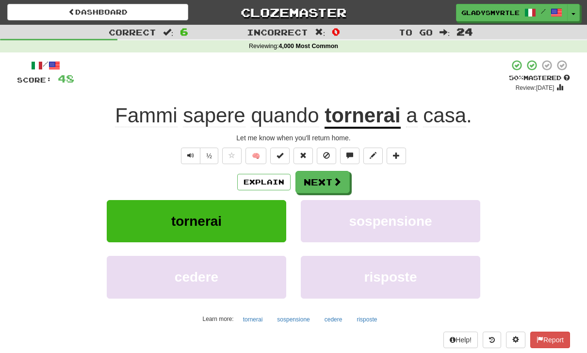
click at [327, 176] on button "Next" at bounding box center [323, 182] width 54 height 22
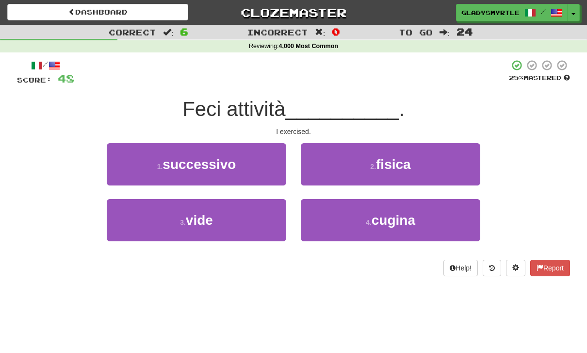
click at [426, 155] on button "2 . fisica" at bounding box center [391, 164] width 180 height 42
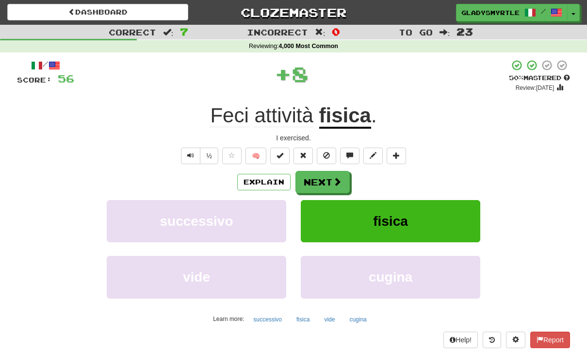
click at [325, 173] on button "Next" at bounding box center [323, 182] width 54 height 22
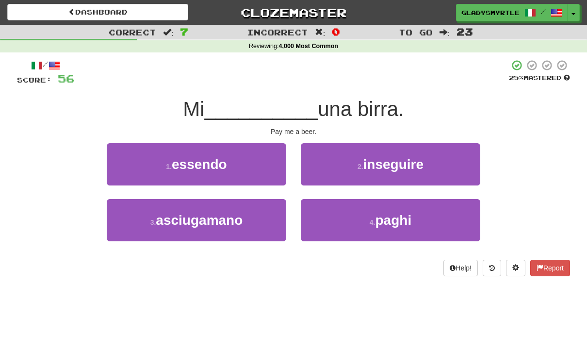
click at [413, 214] on button "4 . paghi" at bounding box center [391, 220] width 180 height 42
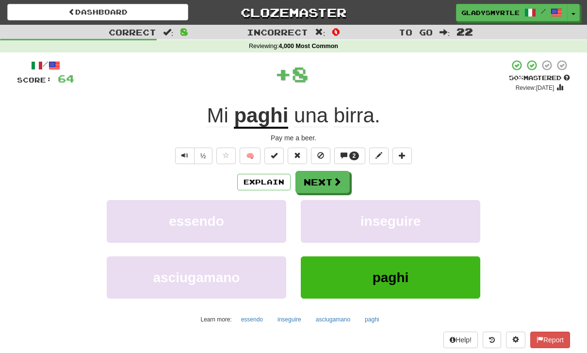
click at [326, 177] on button "Next" at bounding box center [323, 182] width 54 height 22
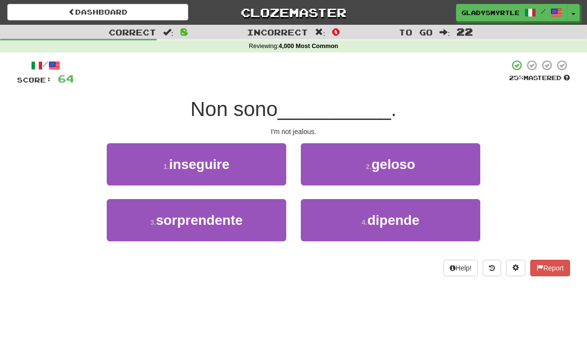
click at [422, 162] on button "2 . geloso" at bounding box center [391, 164] width 180 height 42
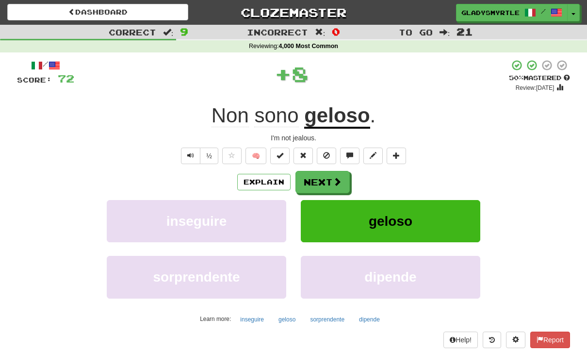
click at [330, 176] on button "Next" at bounding box center [323, 182] width 54 height 22
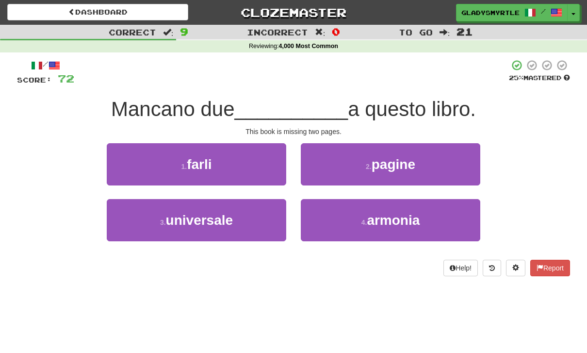
click at [419, 159] on button "2 . pagine" at bounding box center [391, 164] width 180 height 42
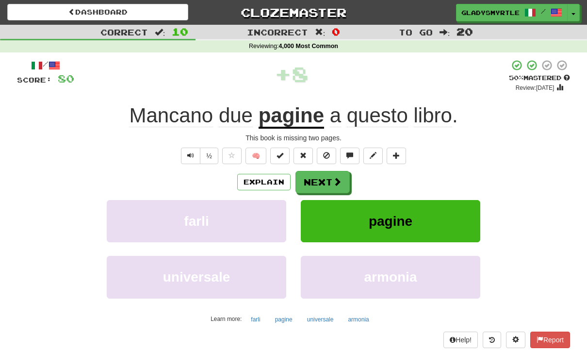
click at [327, 176] on button "Next" at bounding box center [323, 182] width 54 height 22
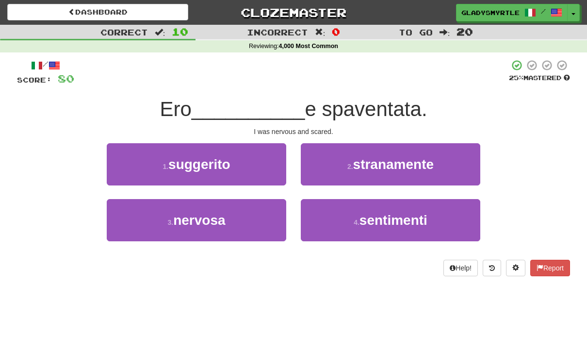
click at [217, 216] on span "nervosa" at bounding box center [199, 220] width 52 height 15
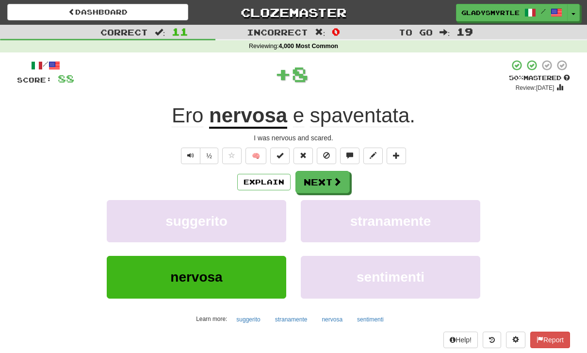
click at [322, 175] on button "Next" at bounding box center [323, 182] width 54 height 22
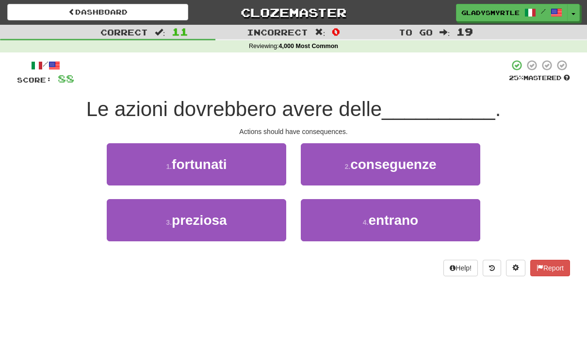
click at [430, 160] on span "conseguenze" at bounding box center [393, 164] width 86 height 15
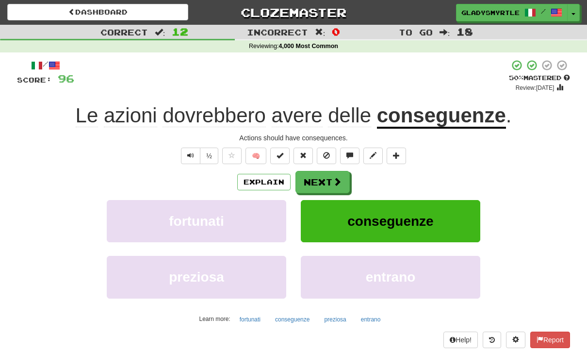
click at [327, 179] on button "Next" at bounding box center [323, 182] width 54 height 22
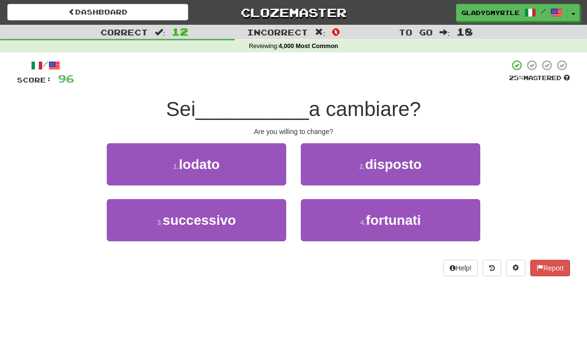
click at [423, 159] on button "2 . disposto" at bounding box center [391, 164] width 180 height 42
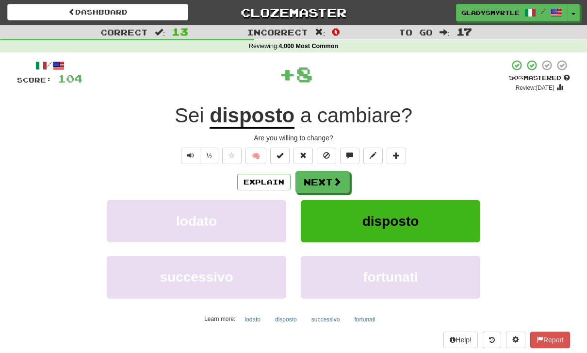
click at [327, 180] on button "Next" at bounding box center [323, 182] width 54 height 22
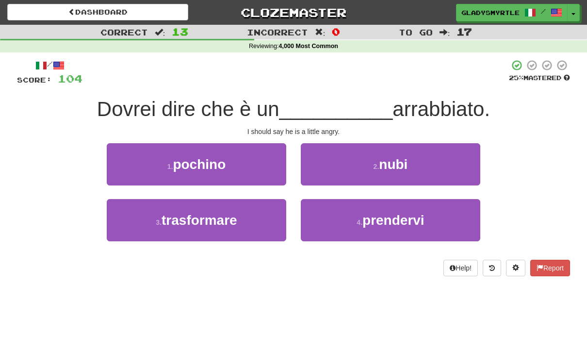
click at [235, 162] on button "1 . pochino" at bounding box center [197, 164] width 180 height 42
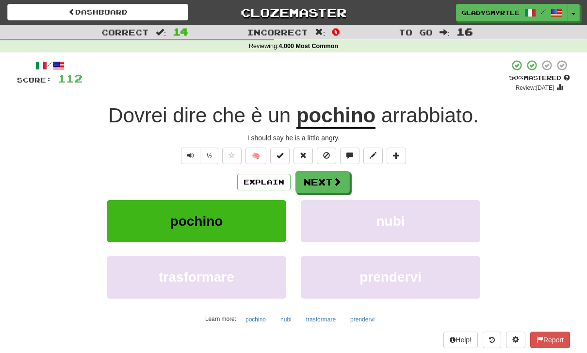
click at [337, 178] on span at bounding box center [337, 181] width 9 height 9
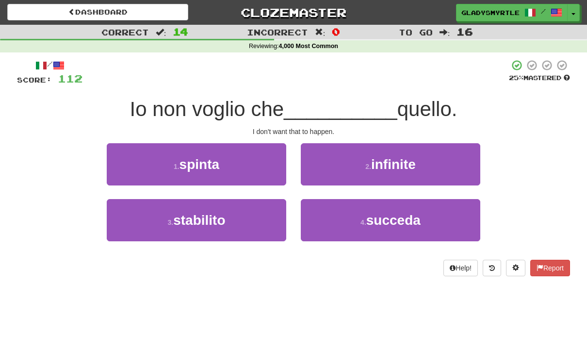
click at [405, 216] on span "succeda" at bounding box center [393, 220] width 54 height 15
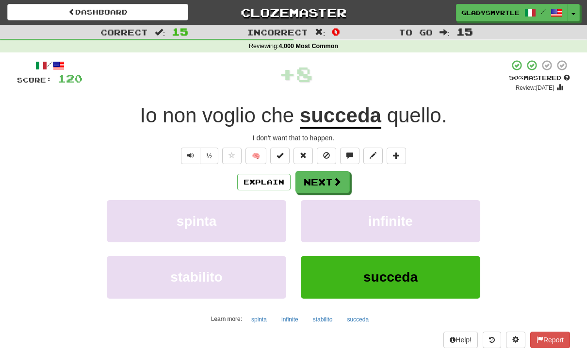
click at [325, 175] on button "Next" at bounding box center [323, 182] width 54 height 22
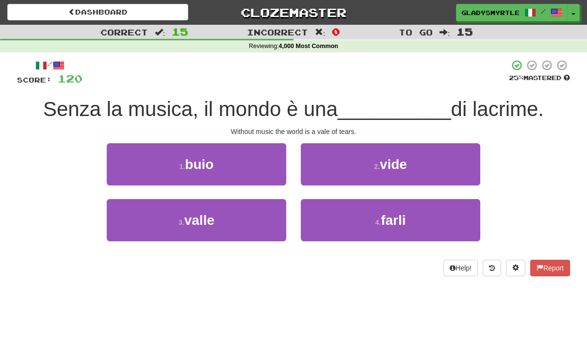
click at [216, 219] on button "3 . valle" at bounding box center [197, 220] width 180 height 42
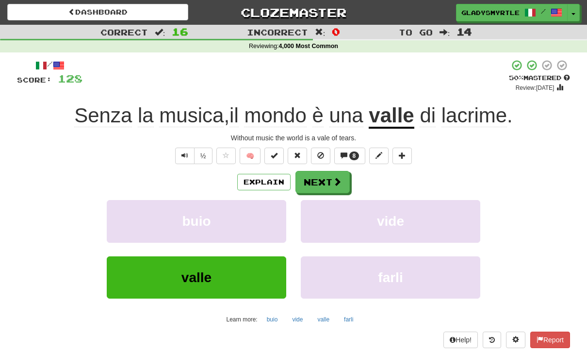
click at [326, 178] on button "Next" at bounding box center [323, 182] width 54 height 22
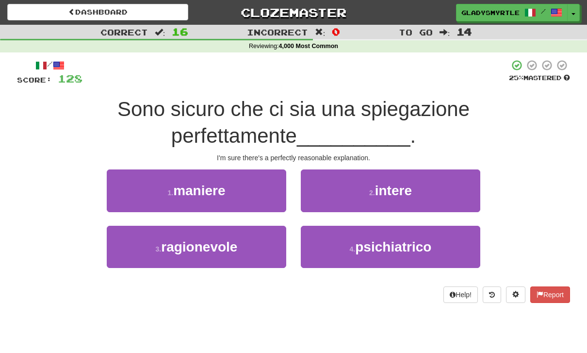
click at [212, 239] on span "ragionevole" at bounding box center [199, 246] width 76 height 15
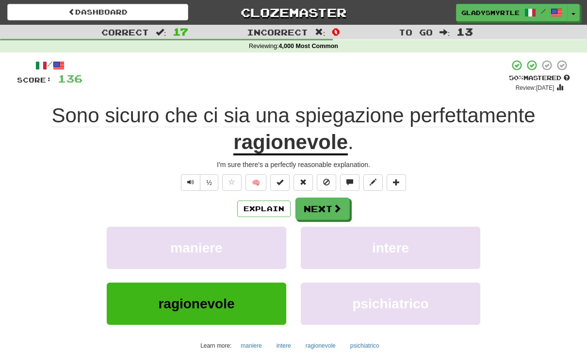
click at [325, 202] on button "Next" at bounding box center [323, 209] width 54 height 22
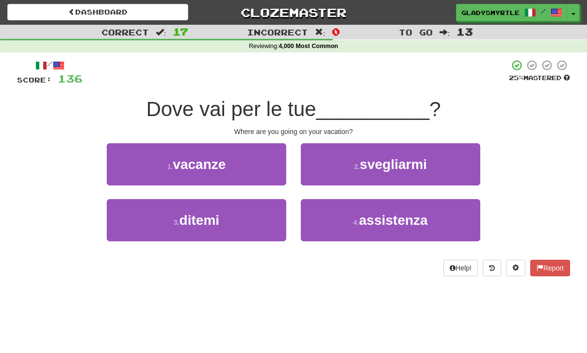
click at [209, 160] on span "vacanze" at bounding box center [199, 164] width 53 height 15
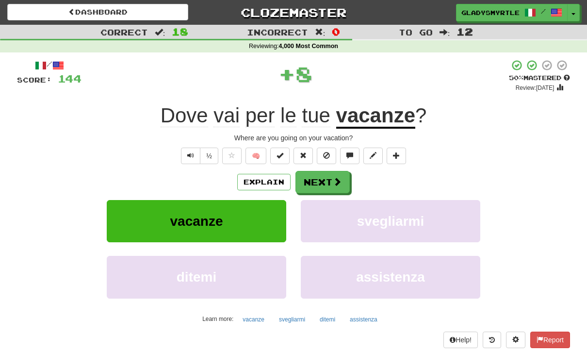
click at [321, 178] on button "Next" at bounding box center [323, 182] width 54 height 22
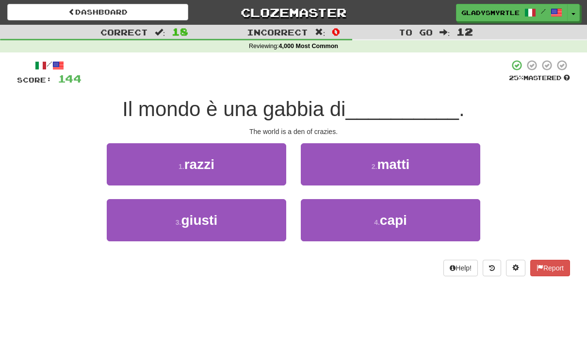
click at [422, 163] on button "2 . matti" at bounding box center [391, 164] width 180 height 42
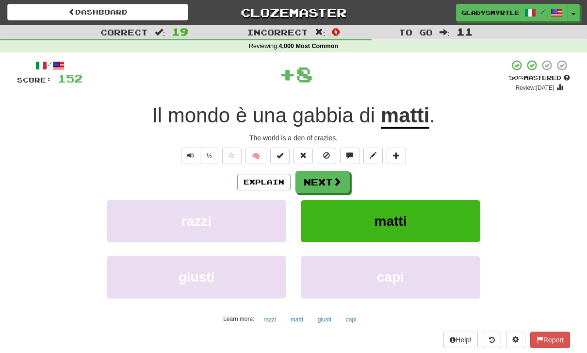
click at [324, 176] on button "Next" at bounding box center [323, 182] width 54 height 22
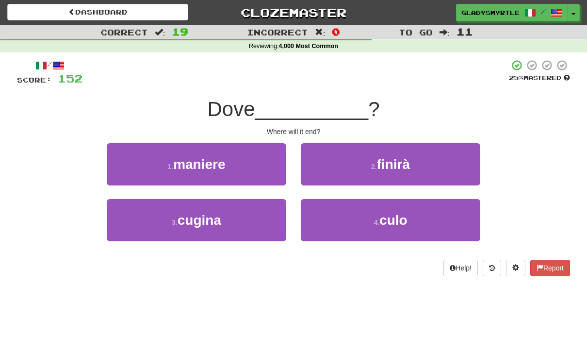
click at [406, 162] on span "finirà" at bounding box center [393, 164] width 33 height 15
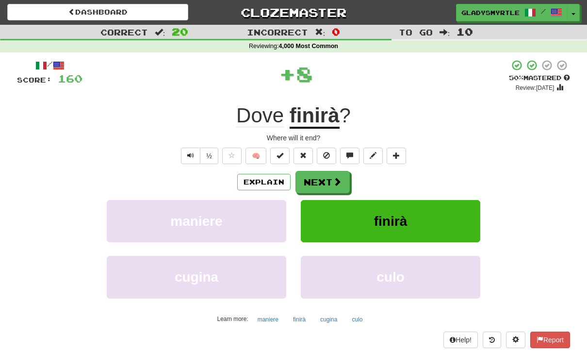
click at [325, 175] on button "Next" at bounding box center [323, 182] width 54 height 22
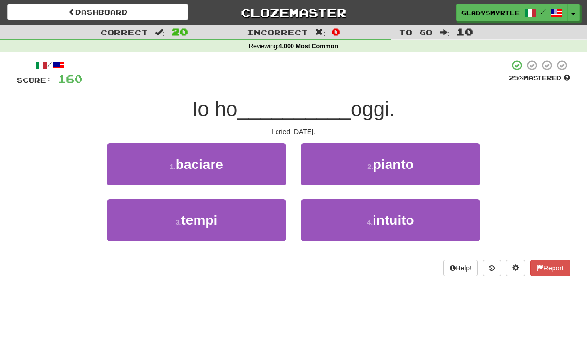
click at [420, 156] on button "2 . pianto" at bounding box center [391, 164] width 180 height 42
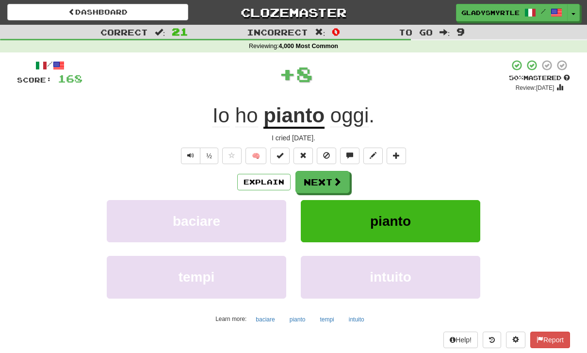
click at [323, 177] on button "Next" at bounding box center [323, 182] width 54 height 22
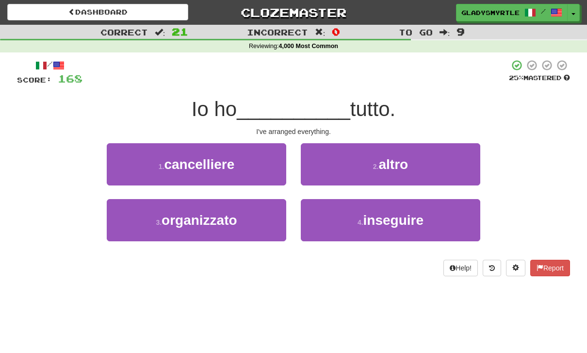
click at [212, 220] on span "organizzato" at bounding box center [200, 220] width 76 height 15
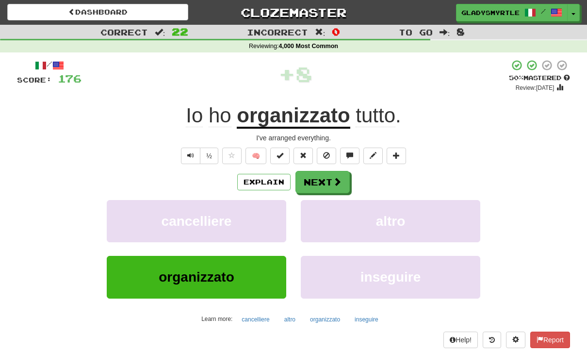
click at [320, 180] on button "Next" at bounding box center [323, 182] width 54 height 22
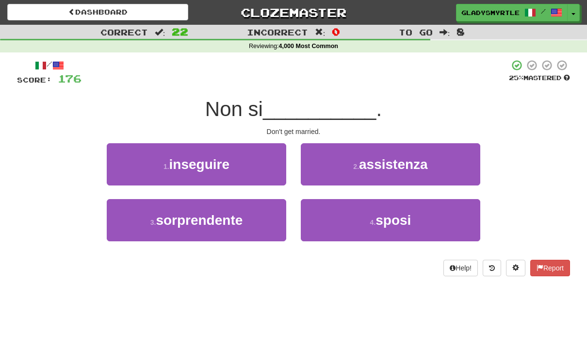
click at [413, 219] on button "4 . sposi" at bounding box center [391, 220] width 180 height 42
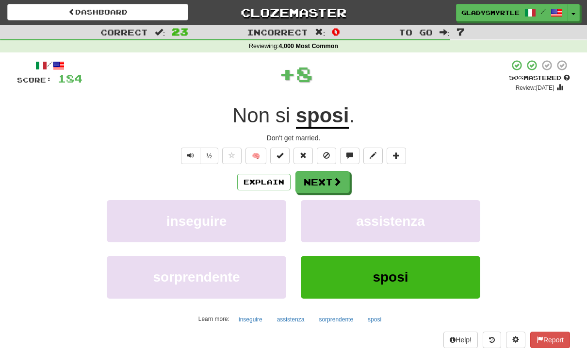
click at [326, 174] on button "Next" at bounding box center [323, 182] width 54 height 22
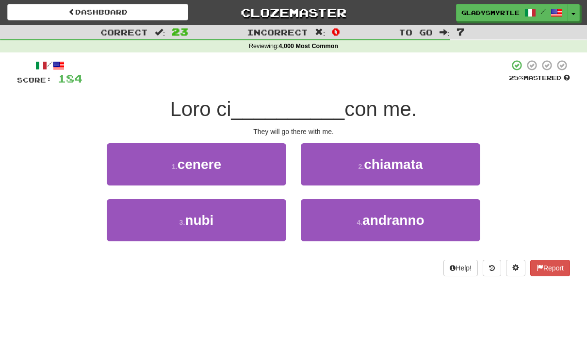
click at [416, 218] on span "andranno" at bounding box center [394, 220] width 62 height 15
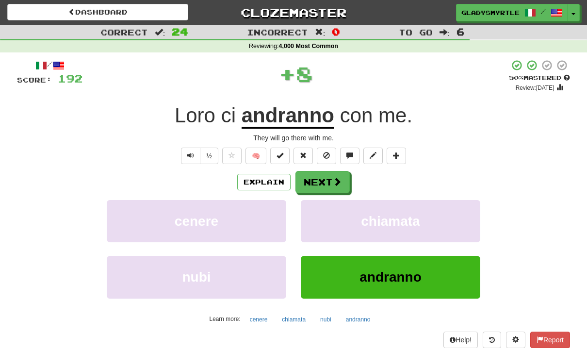
click at [326, 180] on button "Next" at bounding box center [323, 182] width 54 height 22
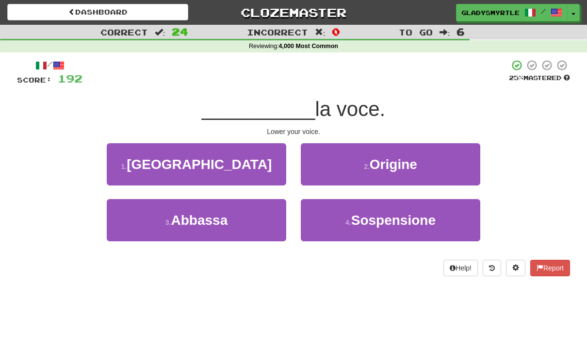
click at [217, 213] on span "Abbassa" at bounding box center [199, 220] width 57 height 15
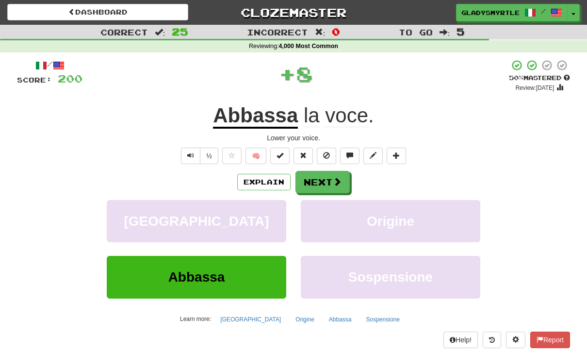
click at [322, 179] on button "Next" at bounding box center [323, 182] width 54 height 22
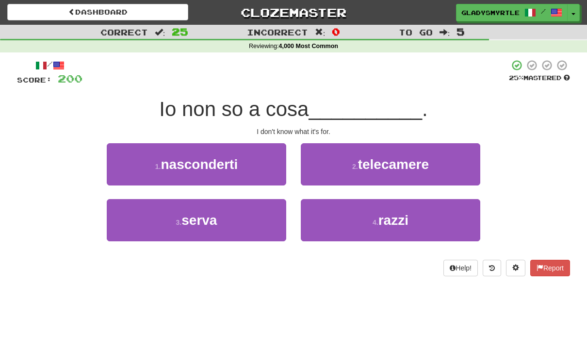
click at [213, 218] on span "serva" at bounding box center [199, 220] width 35 height 15
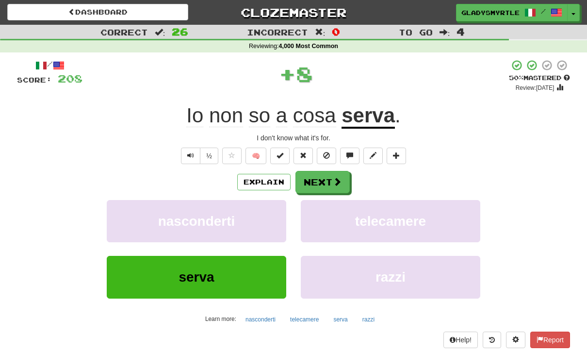
click at [326, 180] on button "Next" at bounding box center [323, 182] width 54 height 22
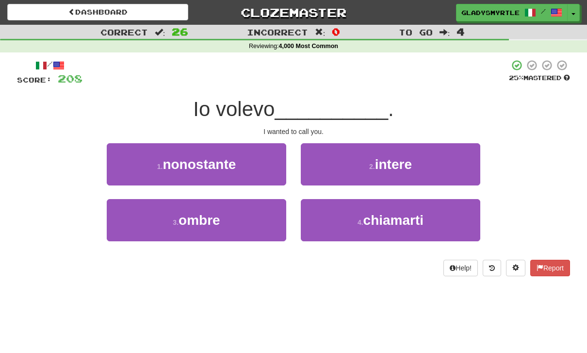
click at [416, 218] on span "chiamarti" at bounding box center [394, 220] width 61 height 15
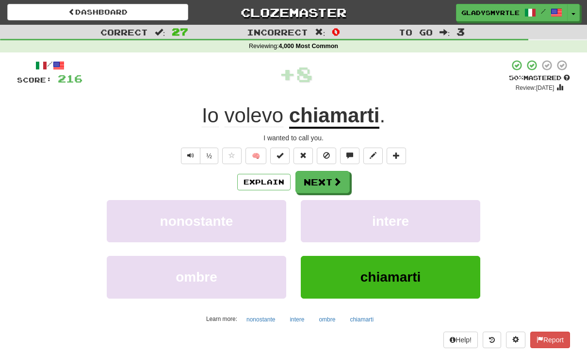
click at [326, 179] on button "Next" at bounding box center [323, 182] width 54 height 22
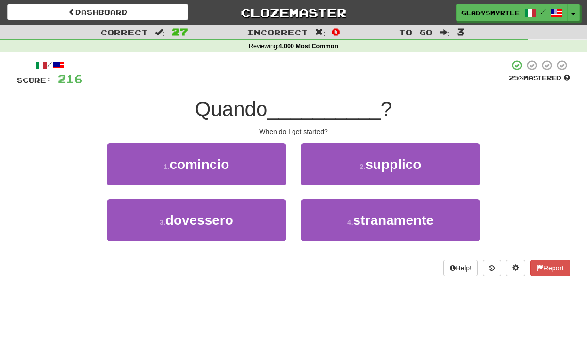
click at [233, 162] on button "1 . comincio" at bounding box center [197, 164] width 180 height 42
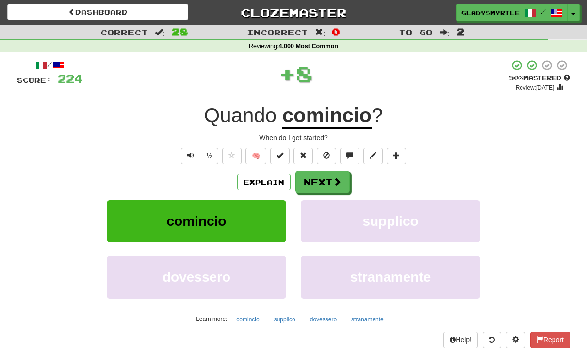
click at [324, 183] on button "Next" at bounding box center [323, 182] width 54 height 22
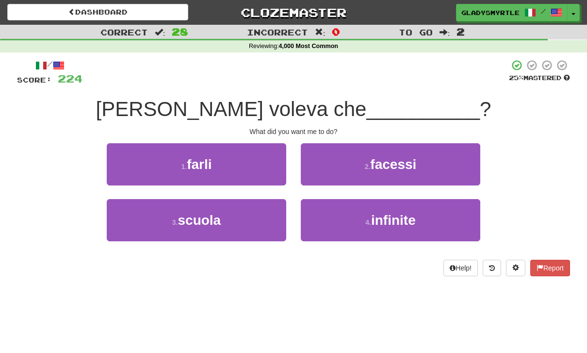
click at [414, 161] on span "facessi" at bounding box center [393, 164] width 46 height 15
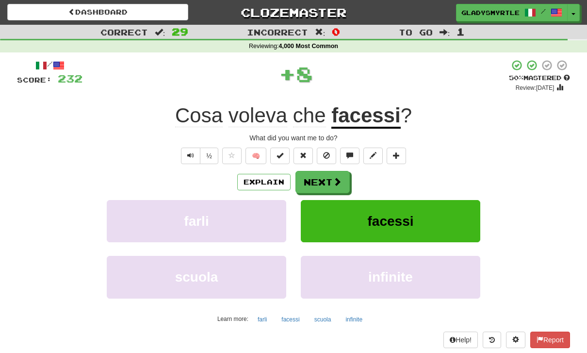
click at [326, 179] on button "Next" at bounding box center [323, 182] width 54 height 22
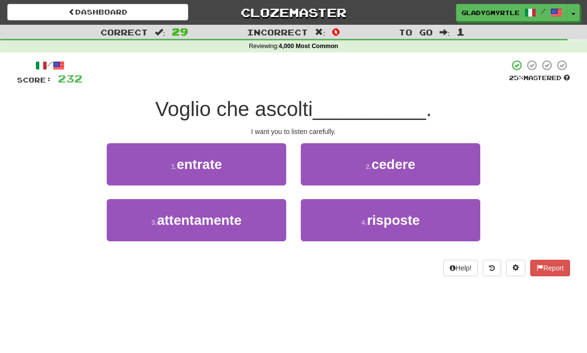
click at [218, 217] on span "attentamente" at bounding box center [199, 220] width 84 height 15
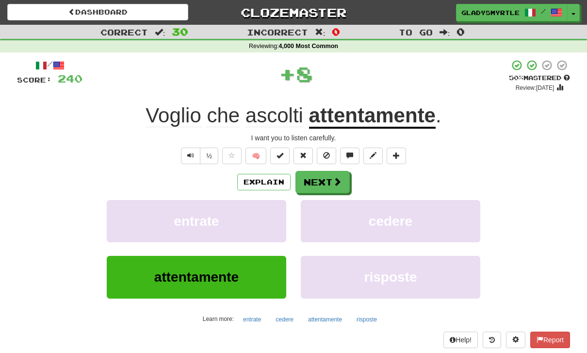
click at [329, 180] on button "Next" at bounding box center [323, 182] width 54 height 22
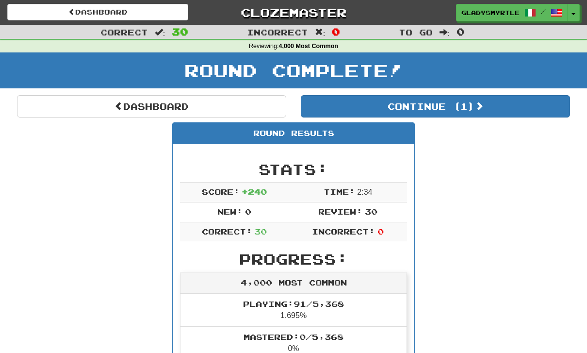
click at [487, 108] on button "Continue ( 1 )" at bounding box center [435, 106] width 269 height 22
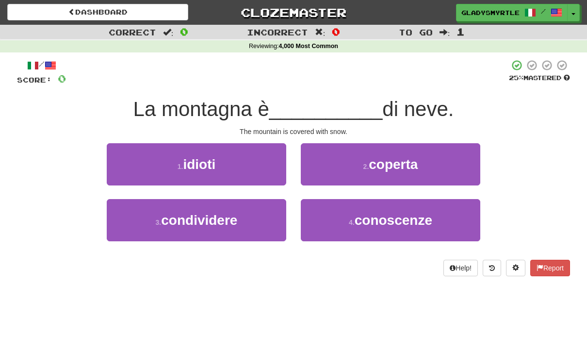
click at [423, 161] on button "2 . coperta" at bounding box center [391, 164] width 180 height 42
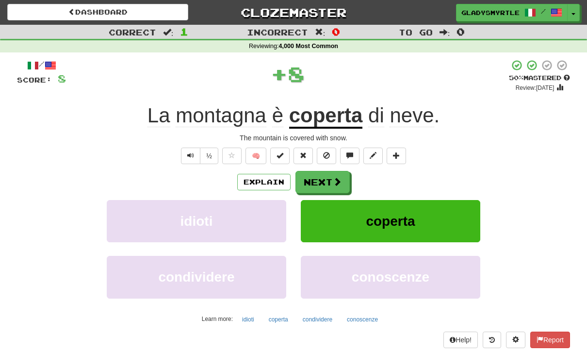
click at [324, 179] on button "Next" at bounding box center [323, 182] width 54 height 22
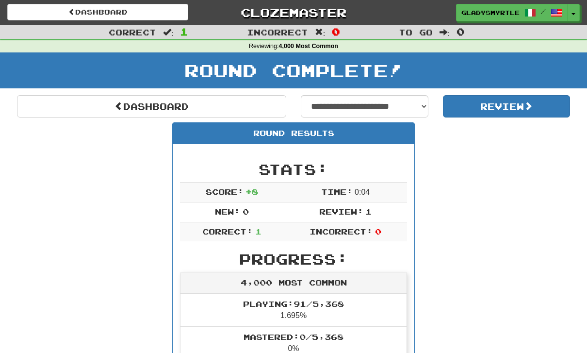
click at [142, 100] on link "Dashboard" at bounding box center [151, 106] width 269 height 22
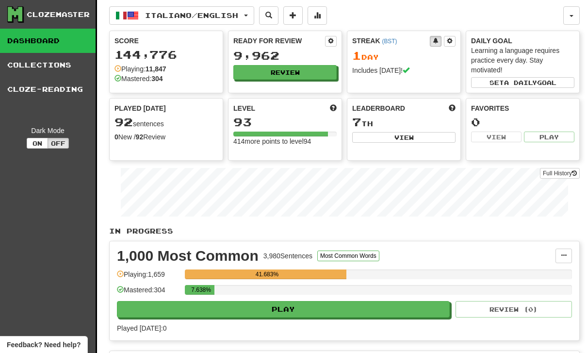
click at [300, 72] on button "Review" at bounding box center [284, 72] width 103 height 15
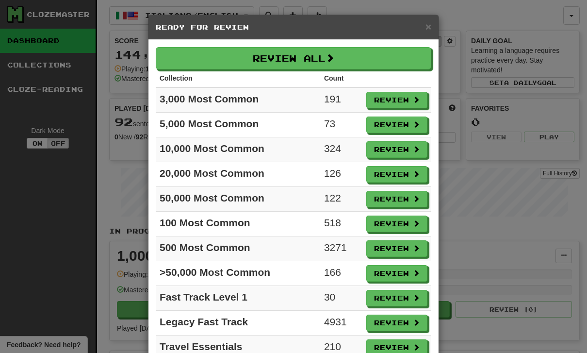
click at [402, 122] on button "Review" at bounding box center [396, 124] width 61 height 17
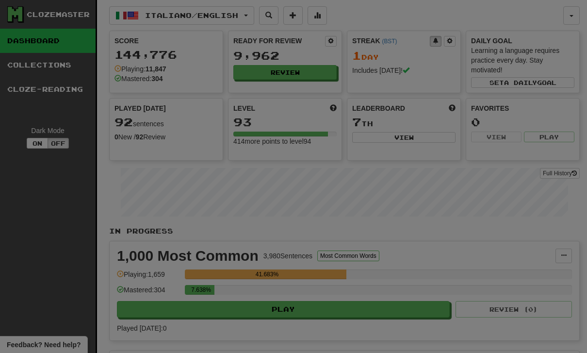
select select "**"
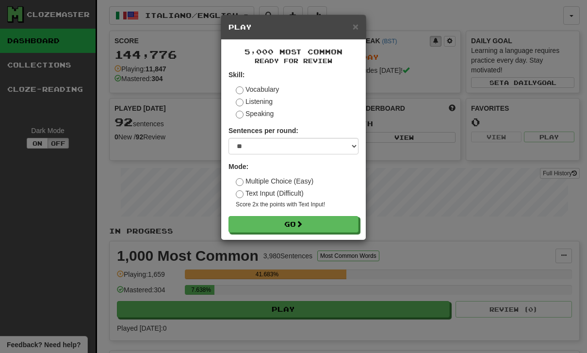
click at [297, 221] on button "Go" at bounding box center [294, 224] width 130 height 17
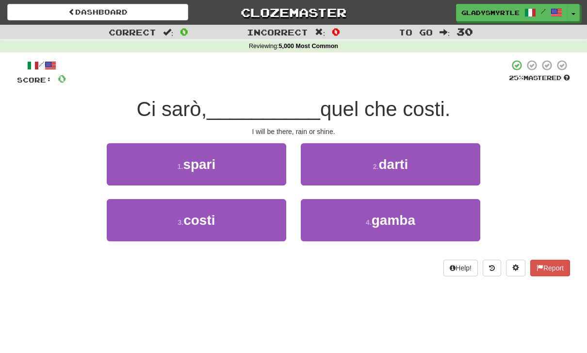
click at [215, 217] on span "costi" at bounding box center [199, 220] width 32 height 15
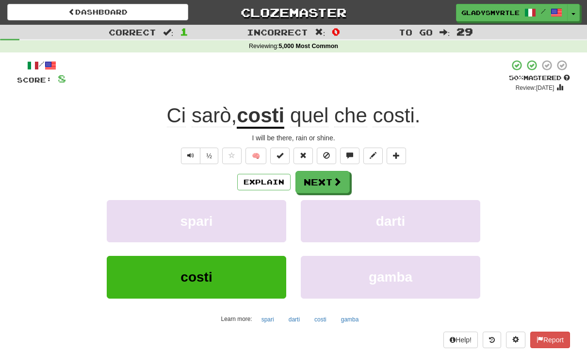
click at [321, 177] on button "Next" at bounding box center [323, 182] width 54 height 22
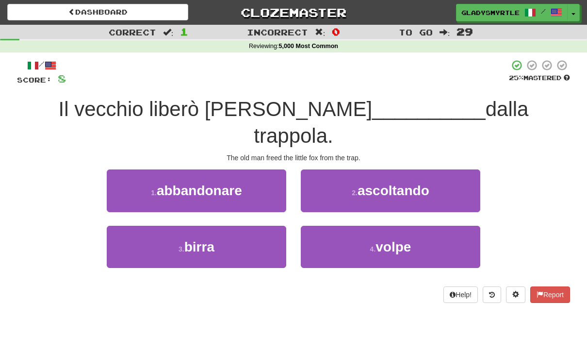
click at [414, 226] on button "4 . volpe" at bounding box center [391, 247] width 180 height 42
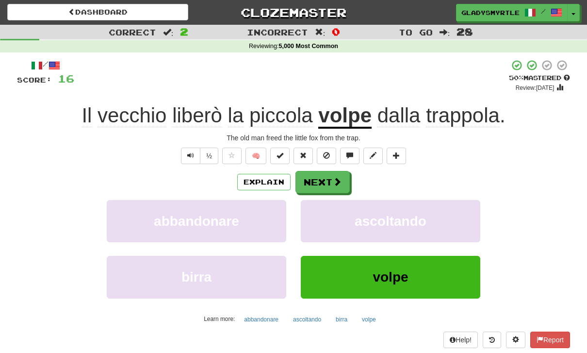
click at [325, 181] on button "Next" at bounding box center [323, 182] width 54 height 22
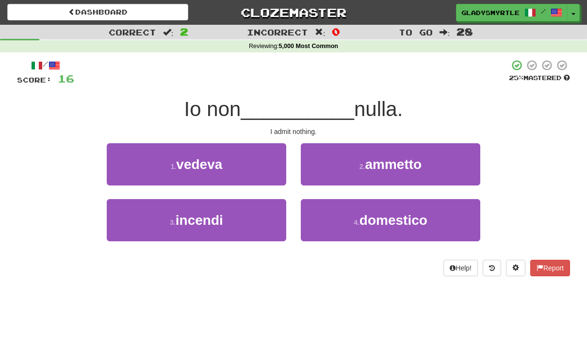
click at [422, 160] on span "ammetto" at bounding box center [393, 164] width 57 height 15
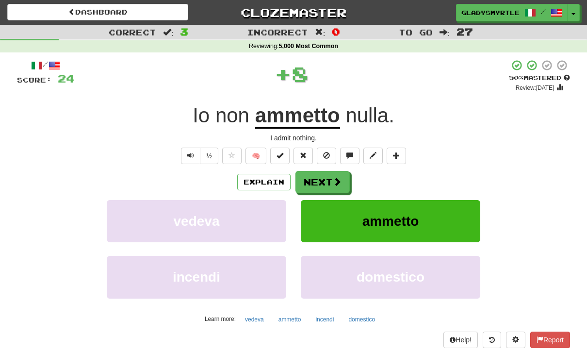
click at [323, 178] on button "Next" at bounding box center [323, 182] width 54 height 22
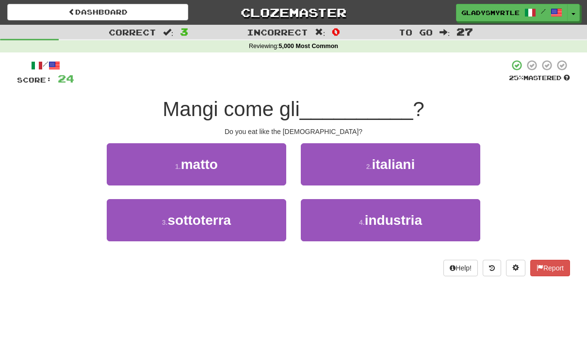
click at [422, 166] on button "2 . italiani" at bounding box center [391, 164] width 180 height 42
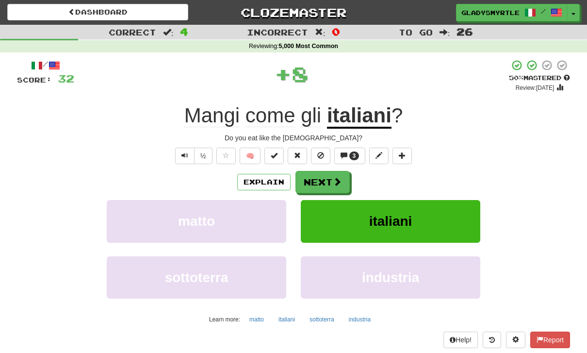
click at [329, 179] on button "Next" at bounding box center [323, 182] width 54 height 22
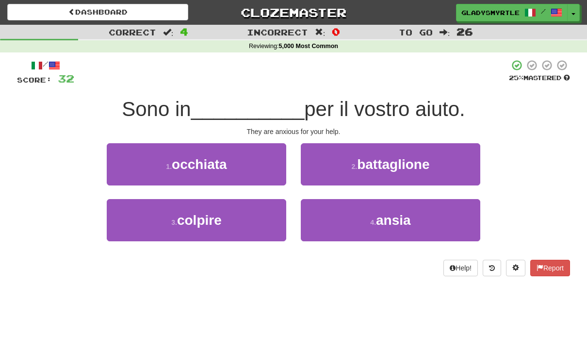
click at [408, 217] on span "ansia" at bounding box center [393, 220] width 35 height 15
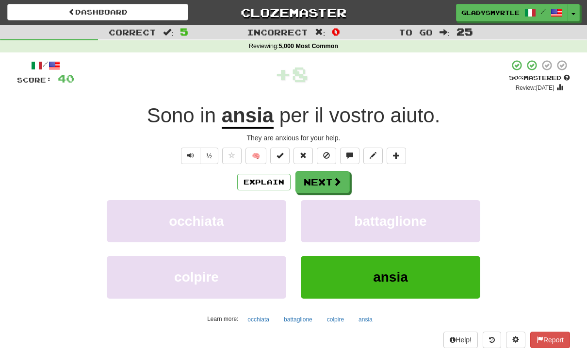
click at [329, 182] on button "Next" at bounding box center [323, 182] width 54 height 22
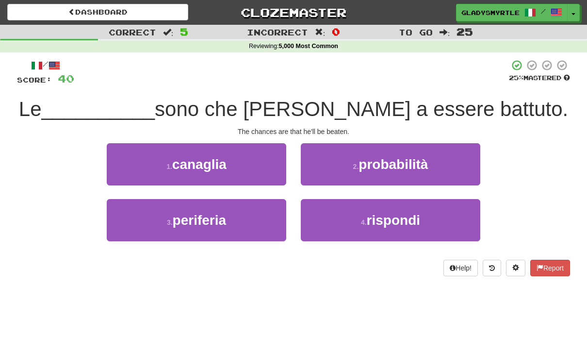
click at [425, 159] on span "probabilità" at bounding box center [393, 164] width 69 height 15
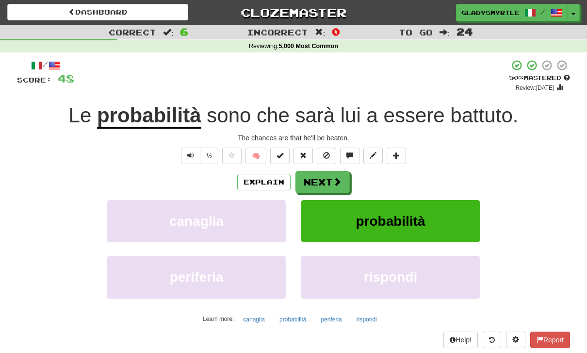
click at [329, 178] on button "Next" at bounding box center [323, 182] width 54 height 22
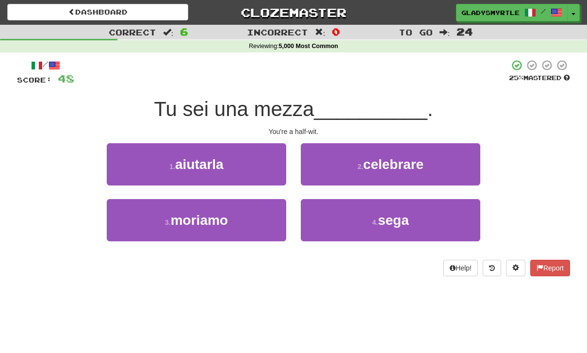
click at [413, 216] on button "4 . sega" at bounding box center [391, 220] width 180 height 42
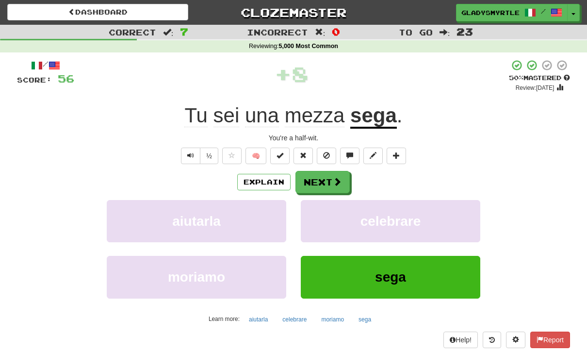
click at [327, 184] on button "Next" at bounding box center [323, 182] width 54 height 22
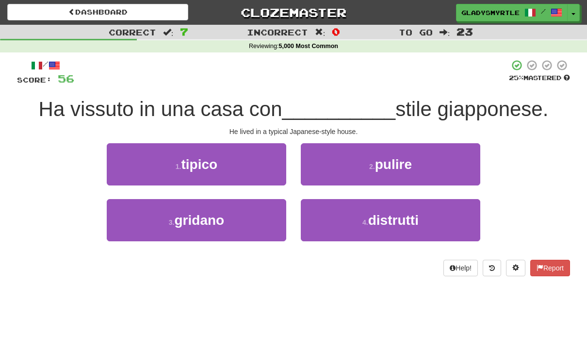
click at [216, 163] on span "tipico" at bounding box center [200, 164] width 36 height 15
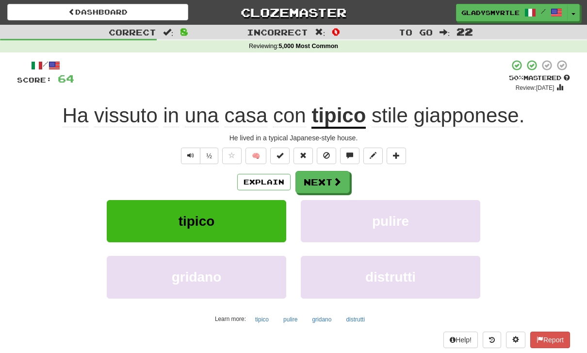
click at [327, 179] on button "Next" at bounding box center [323, 182] width 54 height 22
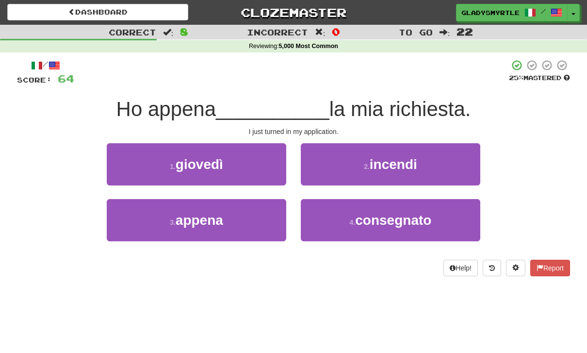
click at [408, 223] on span "consegnato" at bounding box center [393, 220] width 76 height 15
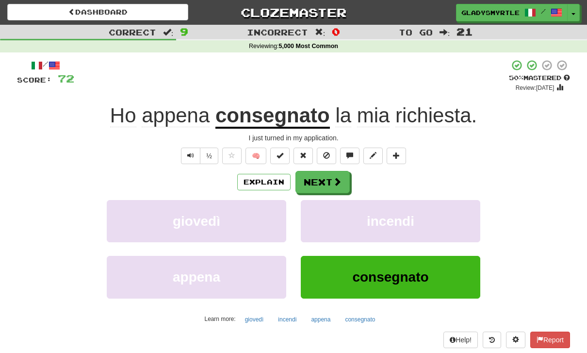
click at [323, 179] on button "Next" at bounding box center [323, 182] width 54 height 22
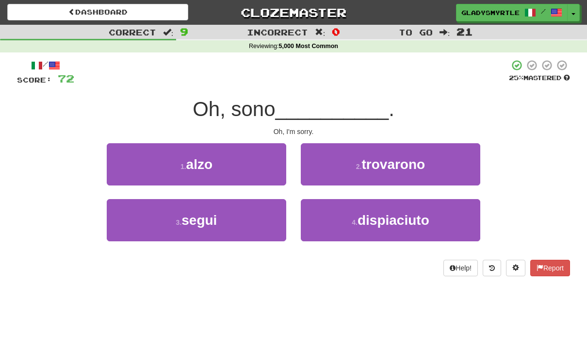
click at [421, 216] on span "dispiaciuto" at bounding box center [394, 220] width 72 height 15
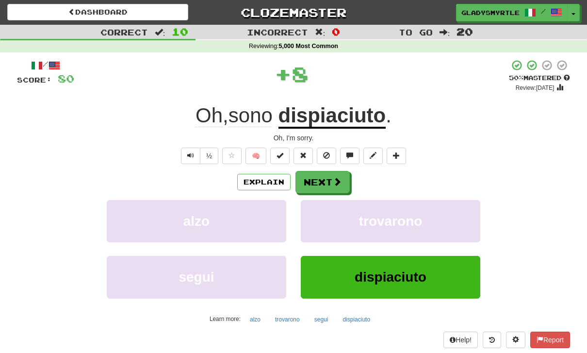
click at [327, 179] on button "Next" at bounding box center [323, 182] width 54 height 22
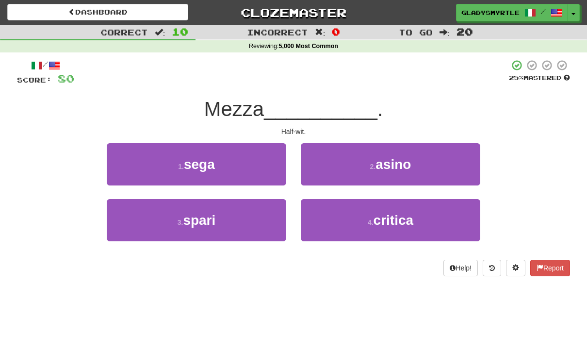
click at [218, 161] on button "1 . sega" at bounding box center [197, 164] width 180 height 42
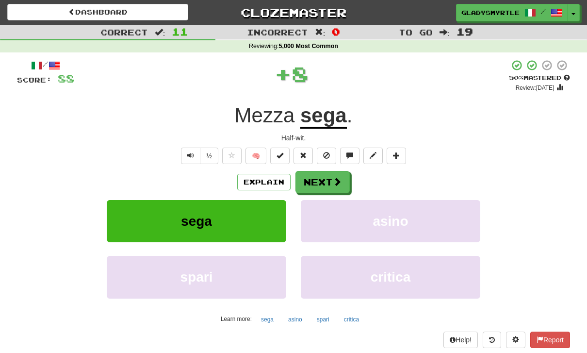
click at [323, 179] on button "Next" at bounding box center [323, 182] width 54 height 22
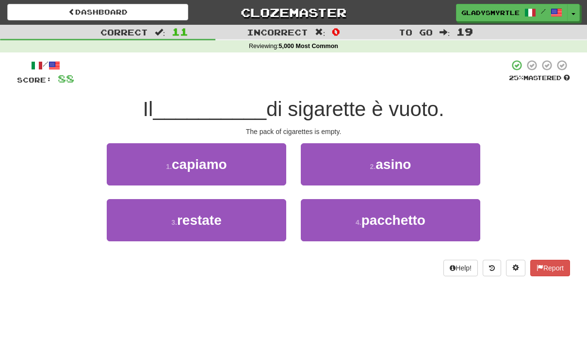
click at [418, 218] on span "pacchetto" at bounding box center [394, 220] width 64 height 15
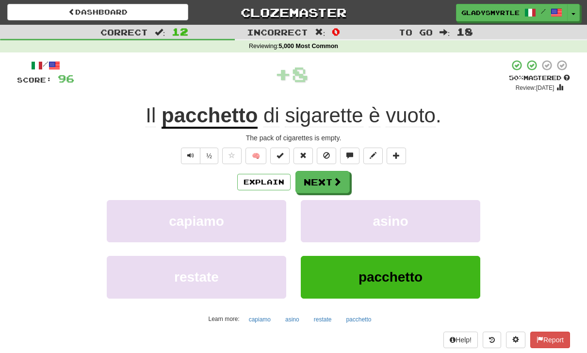
click at [325, 178] on button "Next" at bounding box center [323, 182] width 54 height 22
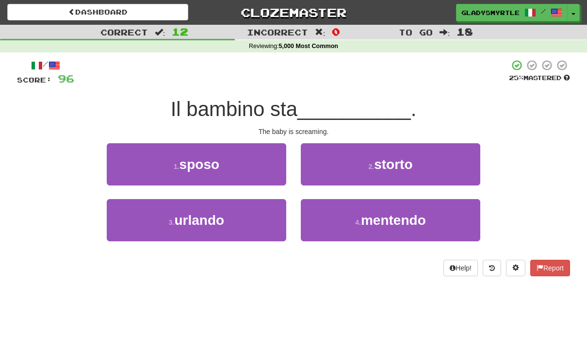
click at [212, 223] on span "urlando" at bounding box center [200, 220] width 50 height 15
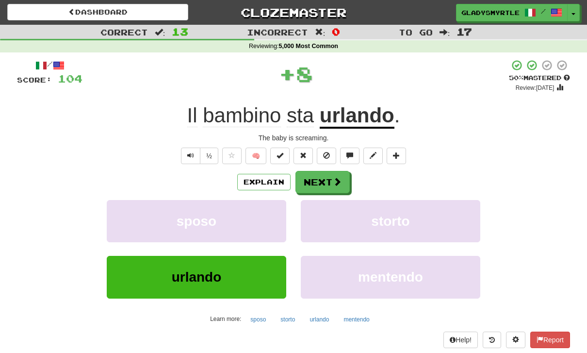
click at [326, 177] on button "Next" at bounding box center [323, 182] width 54 height 22
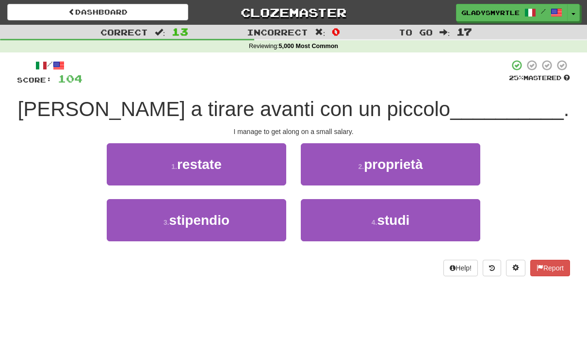
click at [210, 218] on span "stipendio" at bounding box center [199, 220] width 60 height 15
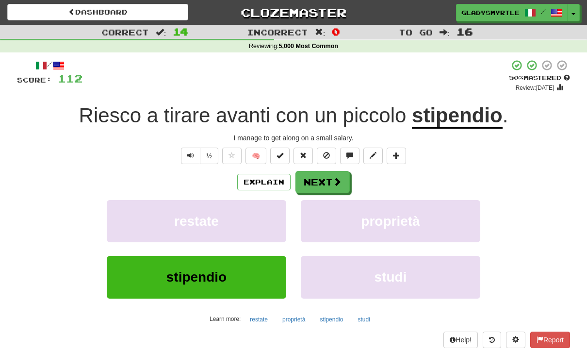
click at [325, 174] on button "Next" at bounding box center [323, 182] width 54 height 22
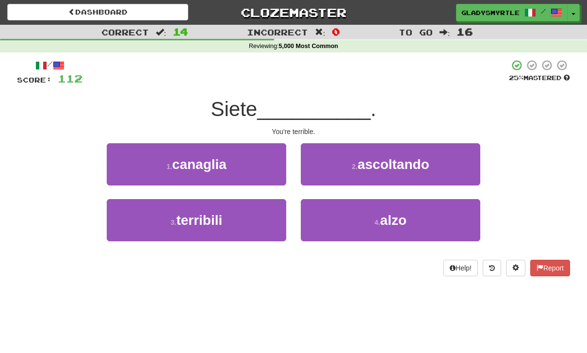
click at [209, 217] on span "terribili" at bounding box center [199, 220] width 46 height 15
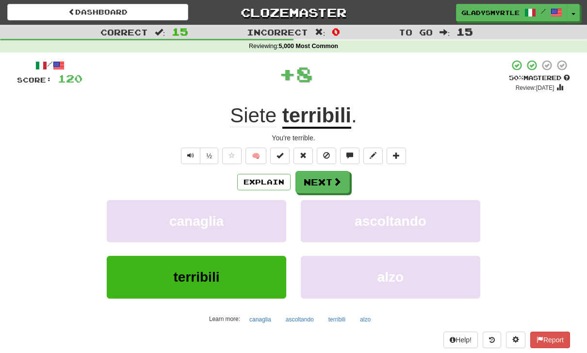
click at [327, 177] on button "Next" at bounding box center [323, 182] width 54 height 22
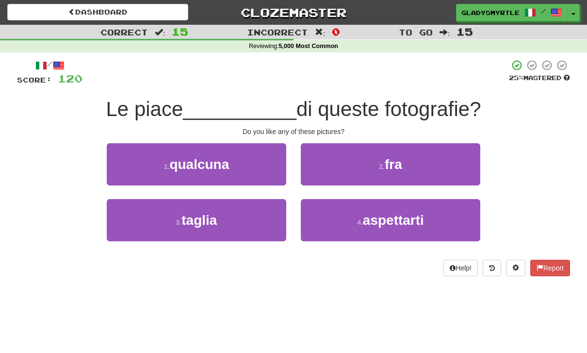
click at [231, 159] on button "1 . qualcuna" at bounding box center [197, 164] width 180 height 42
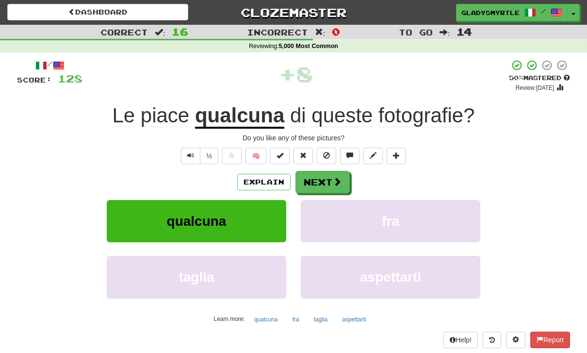
click at [322, 176] on button "Next" at bounding box center [323, 182] width 54 height 22
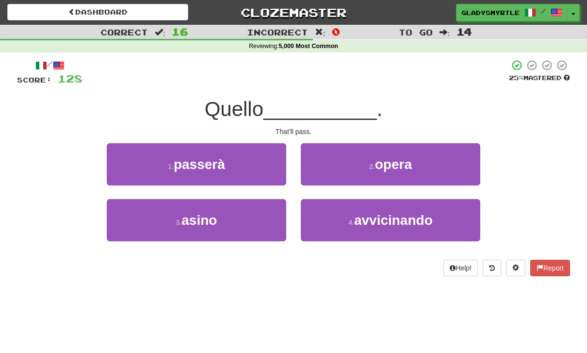
click at [225, 158] on span "passerà" at bounding box center [199, 164] width 51 height 15
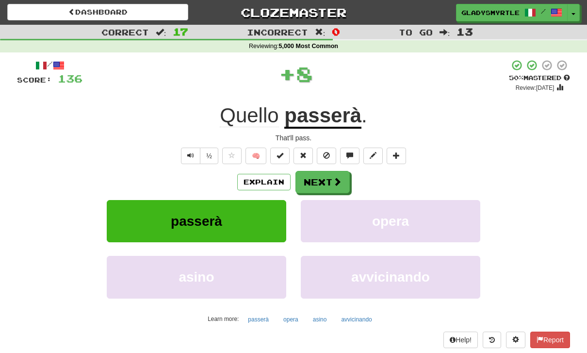
click at [330, 177] on button "Next" at bounding box center [323, 182] width 54 height 22
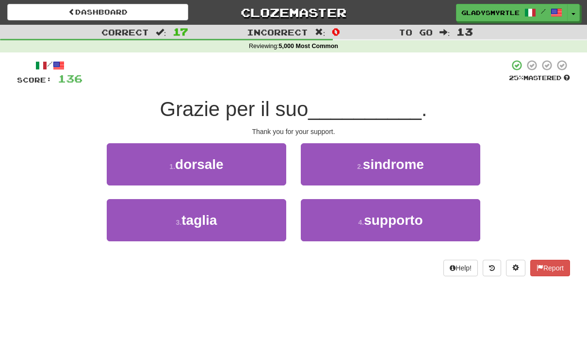
click at [418, 218] on span "supporto" at bounding box center [393, 220] width 59 height 15
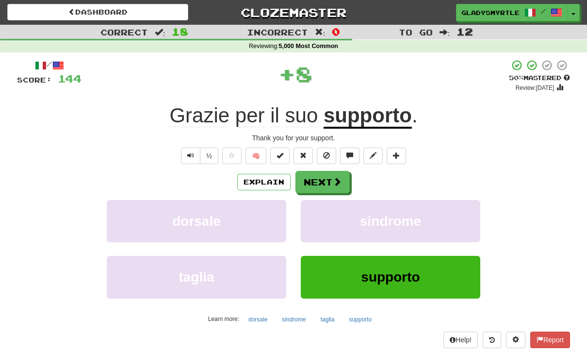
click at [326, 181] on button "Next" at bounding box center [323, 182] width 54 height 22
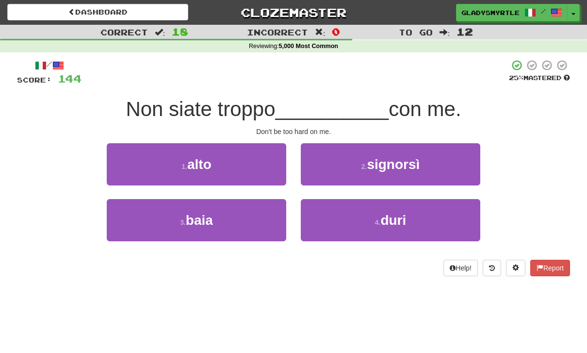
click at [409, 214] on button "4 . duri" at bounding box center [391, 220] width 180 height 42
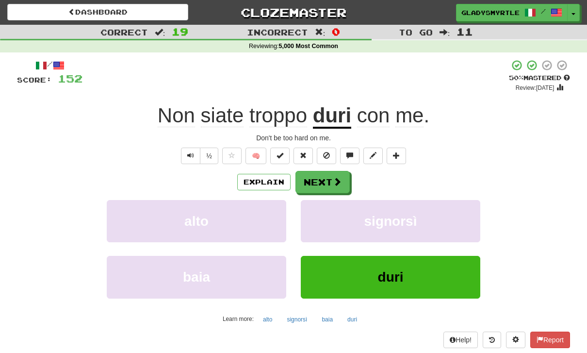
click at [324, 182] on button "Next" at bounding box center [323, 182] width 54 height 22
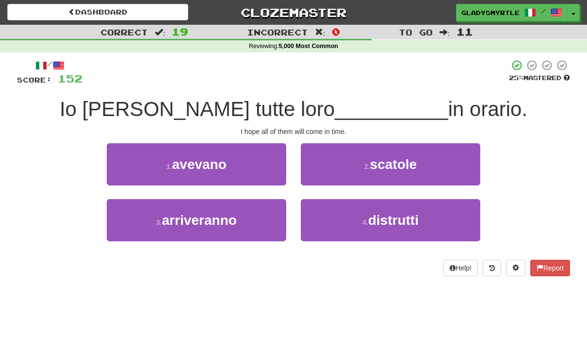
click at [230, 216] on span "arriveranno" at bounding box center [199, 220] width 75 height 15
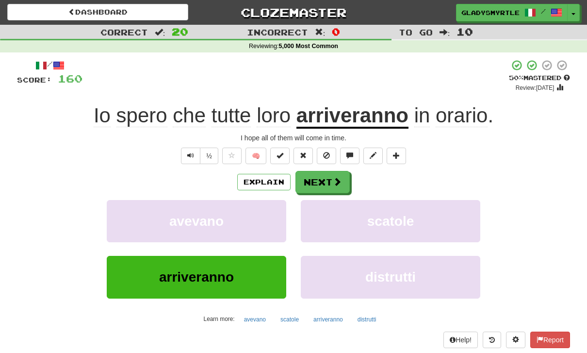
click at [329, 180] on button "Next" at bounding box center [323, 182] width 54 height 22
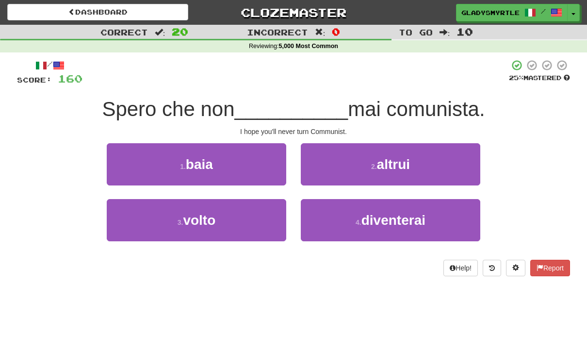
click at [419, 219] on span "diventerai" at bounding box center [394, 220] width 64 height 15
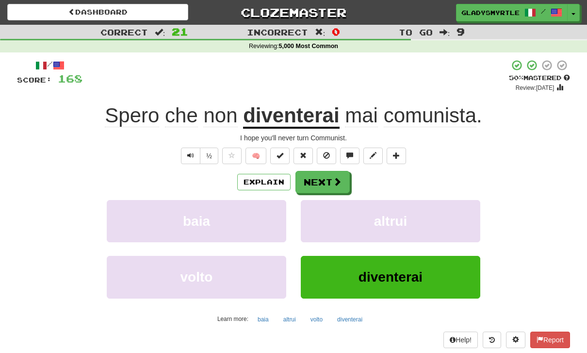
click at [326, 178] on button "Next" at bounding box center [323, 182] width 54 height 22
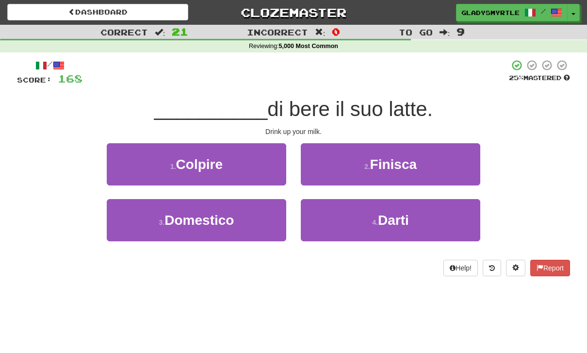
click at [420, 164] on button "2 . Finisca" at bounding box center [391, 164] width 180 height 42
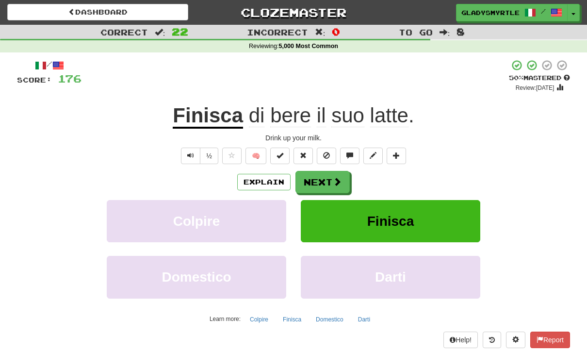
click at [324, 178] on button "Next" at bounding box center [323, 182] width 54 height 22
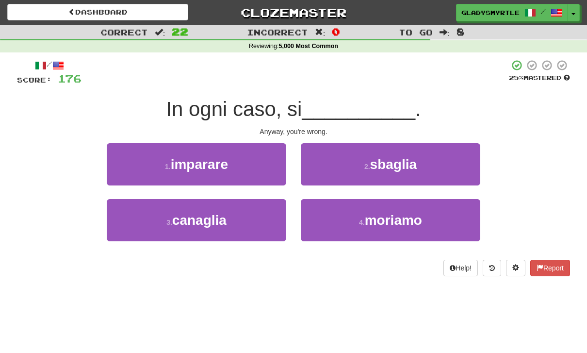
click at [424, 161] on button "2 . sbaglia" at bounding box center [391, 164] width 180 height 42
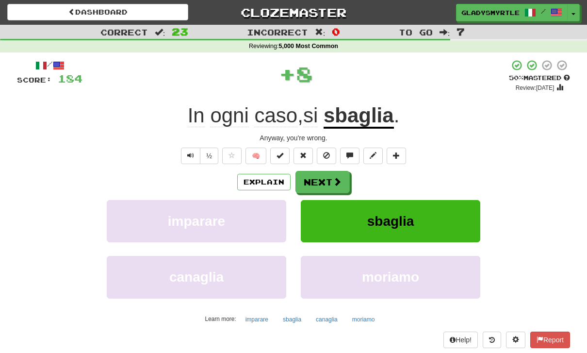
click at [325, 179] on button "Next" at bounding box center [323, 182] width 54 height 22
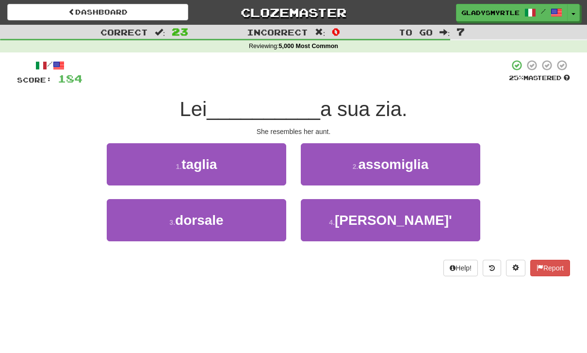
click at [425, 161] on span "assomiglia" at bounding box center [393, 164] width 70 height 15
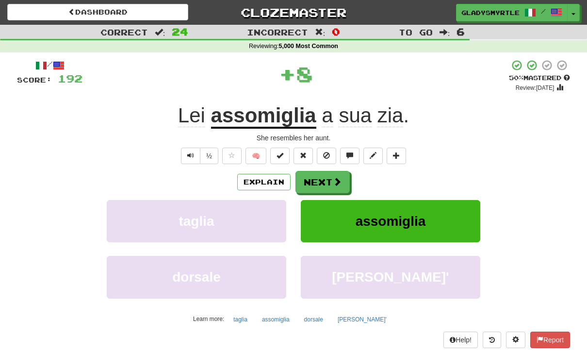
click at [327, 178] on button "Next" at bounding box center [323, 182] width 54 height 22
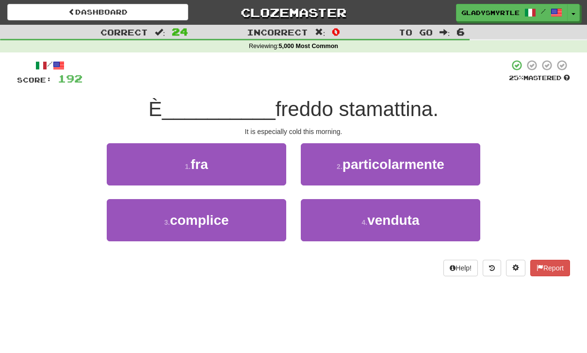
click at [425, 161] on span "particolarmente" at bounding box center [394, 164] width 102 height 15
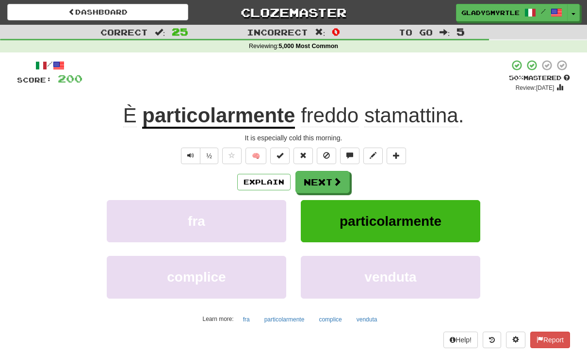
click at [326, 177] on button "Next" at bounding box center [323, 182] width 54 height 22
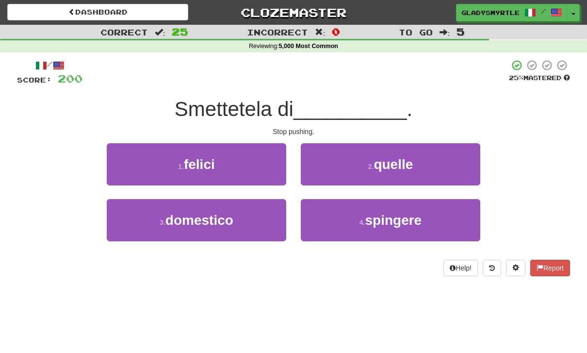
click at [417, 216] on span "spingere" at bounding box center [393, 220] width 57 height 15
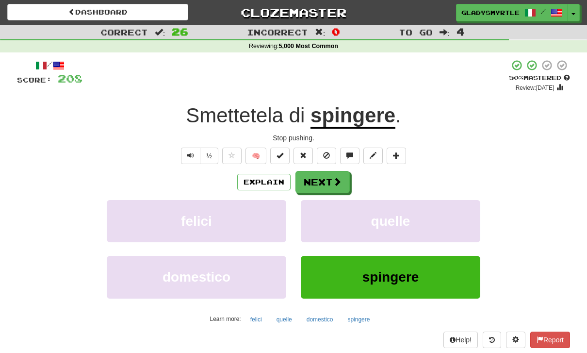
click at [322, 179] on button "Next" at bounding box center [323, 182] width 54 height 22
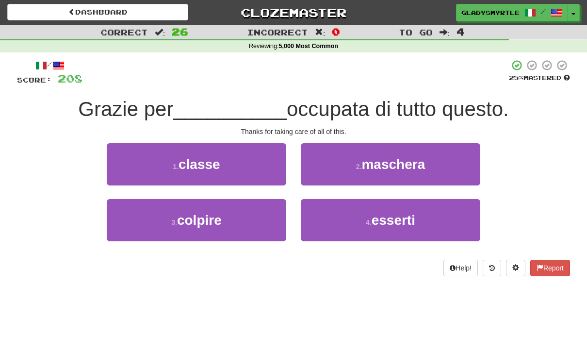
click at [418, 217] on button "4 . esserti" at bounding box center [391, 220] width 180 height 42
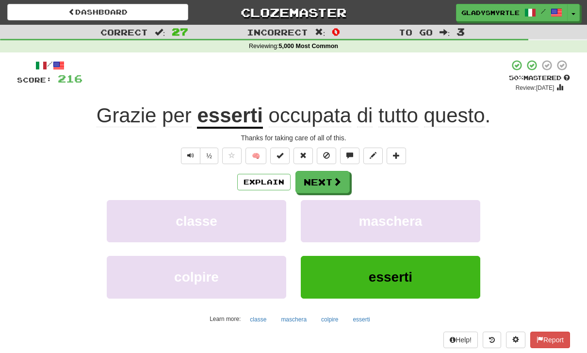
click at [327, 179] on button "Next" at bounding box center [323, 182] width 54 height 22
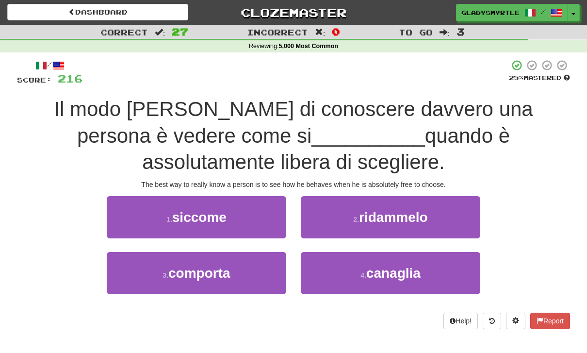
click at [203, 271] on span "comporta" at bounding box center [199, 273] width 62 height 15
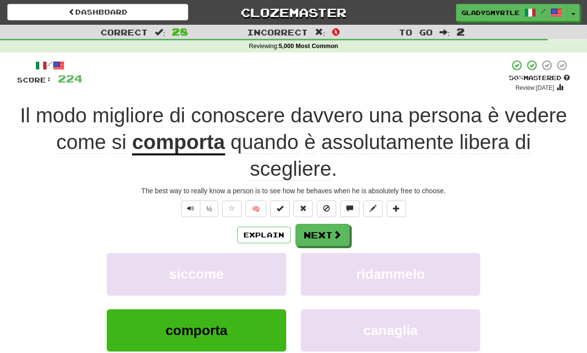
click at [321, 232] on button "Next" at bounding box center [323, 235] width 54 height 22
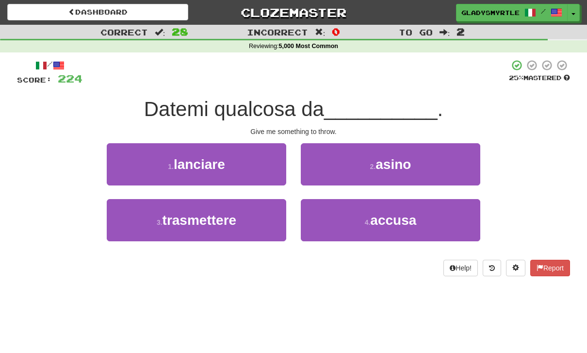
click at [221, 161] on span "lanciare" at bounding box center [199, 164] width 51 height 15
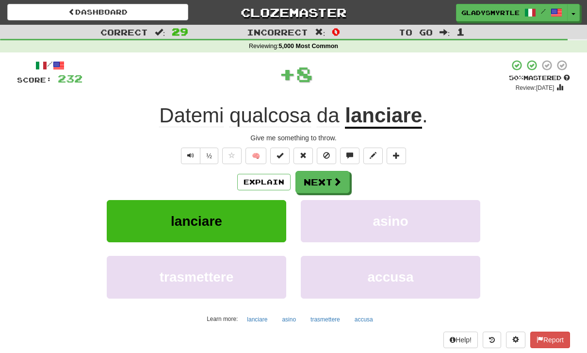
click at [318, 179] on button "Next" at bounding box center [323, 182] width 54 height 22
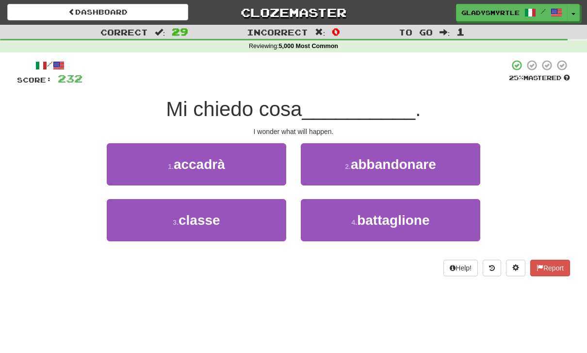
click at [224, 164] on span "accadrà" at bounding box center [199, 164] width 51 height 15
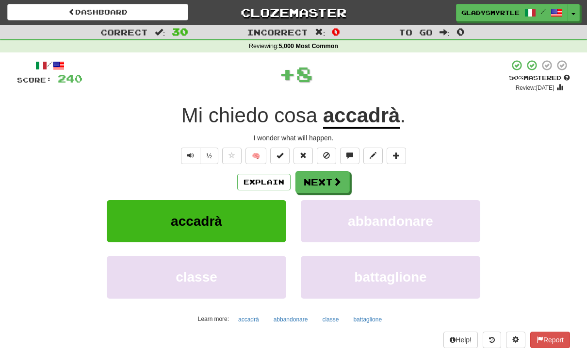
click at [326, 179] on button "Next" at bounding box center [323, 182] width 54 height 22
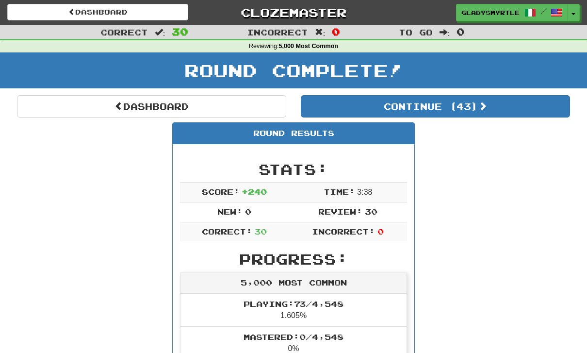
click at [161, 103] on link "Dashboard" at bounding box center [151, 106] width 269 height 22
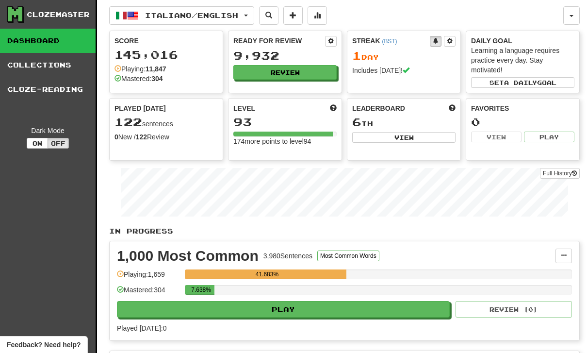
click at [49, 65] on link "Collections" at bounding box center [48, 65] width 96 height 24
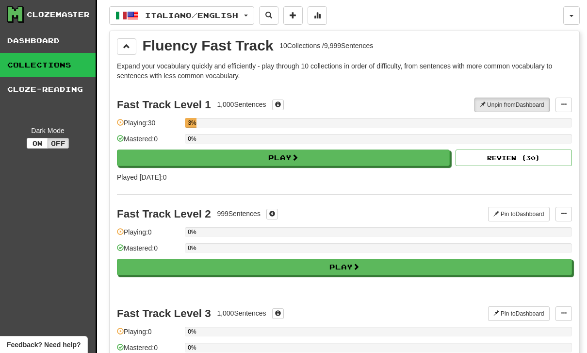
click at [65, 90] on link "Cloze-Reading" at bounding box center [48, 89] width 96 height 24
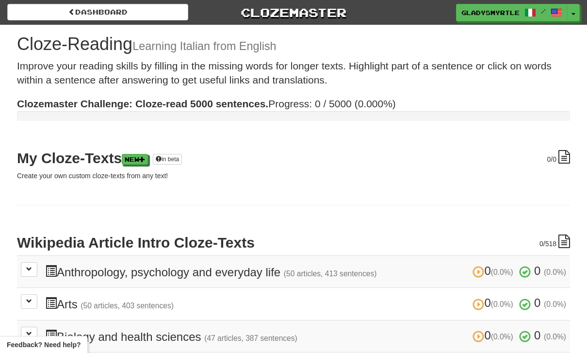
click at [116, 15] on link "Dashboard" at bounding box center [97, 12] width 181 height 17
